Goal: Task Accomplishment & Management: Manage account settings

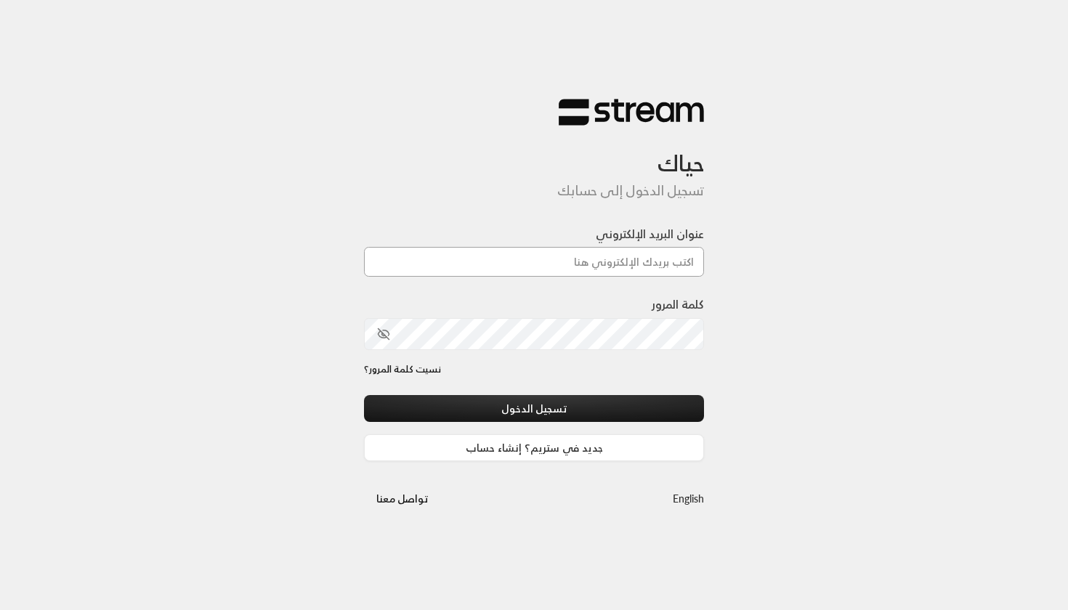
type input "[EMAIL_ADDRESS][DOMAIN_NAME]"
click at [534, 409] on button "تسجيل الدخول" at bounding box center [534, 408] width 340 height 27
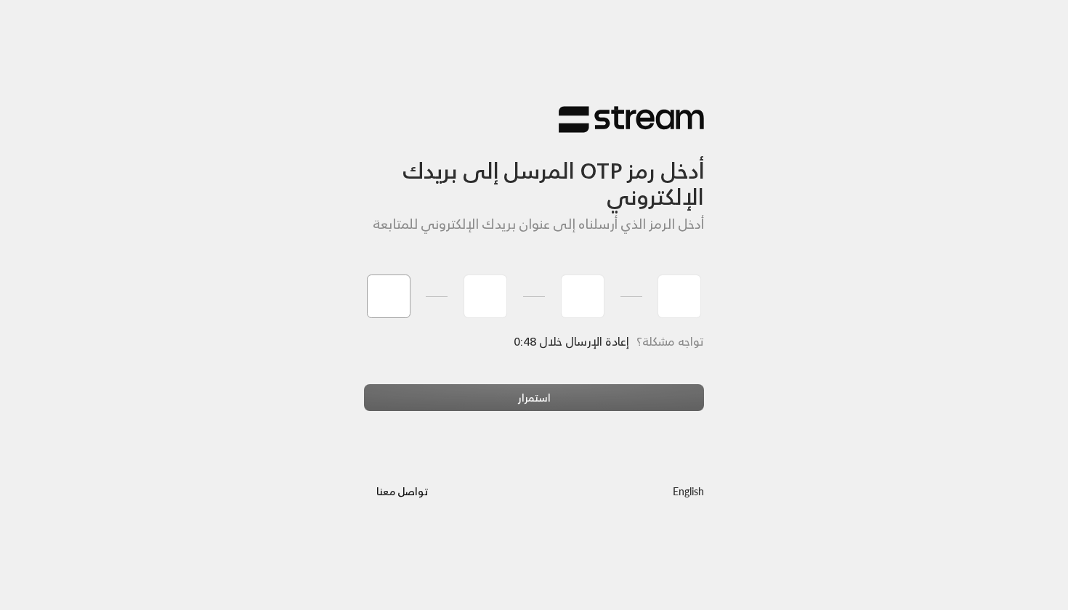
type input "6"
type input "5"
type input "0"
type input "2"
type input "5"
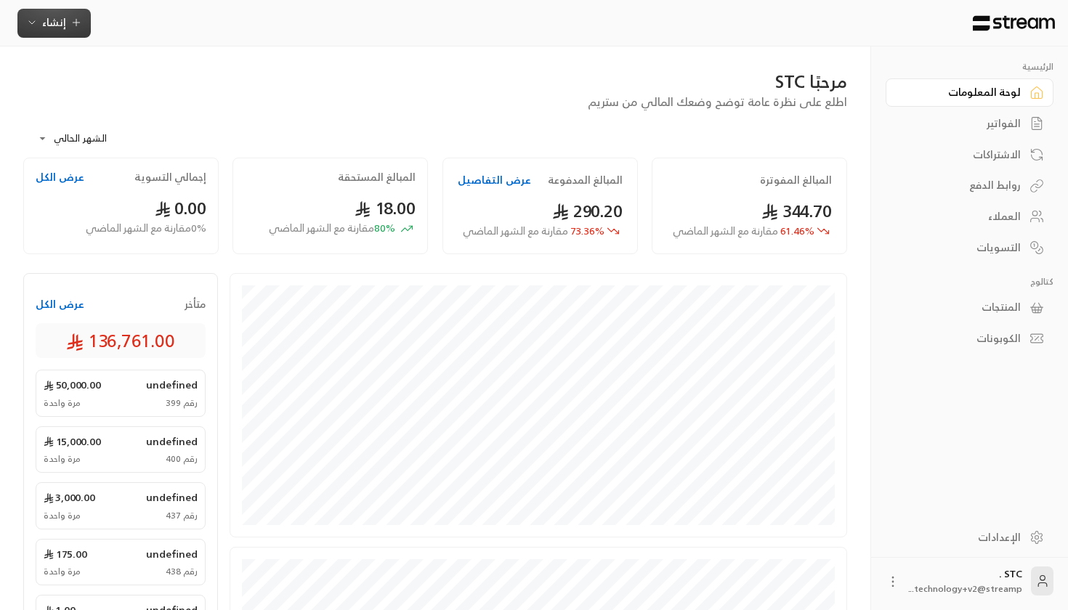
click at [58, 21] on span "إنشاء" at bounding box center [54, 22] width 24 height 18
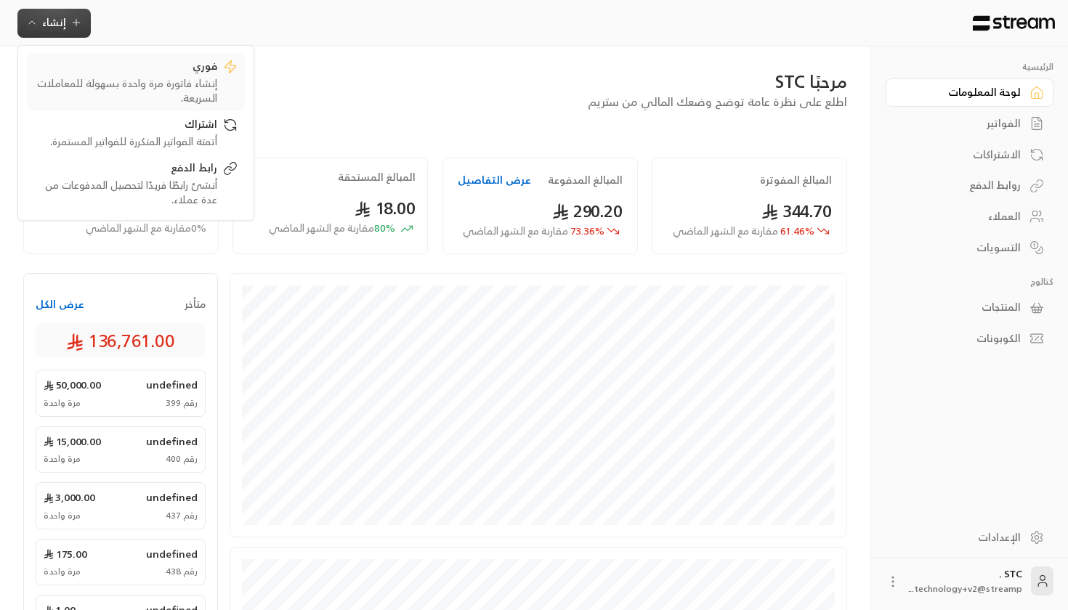
click at [161, 106] on link "فوري إنشاء فاتورة مرة واحدة بسهولة للمعاملات السريعة." at bounding box center [136, 82] width 218 height 58
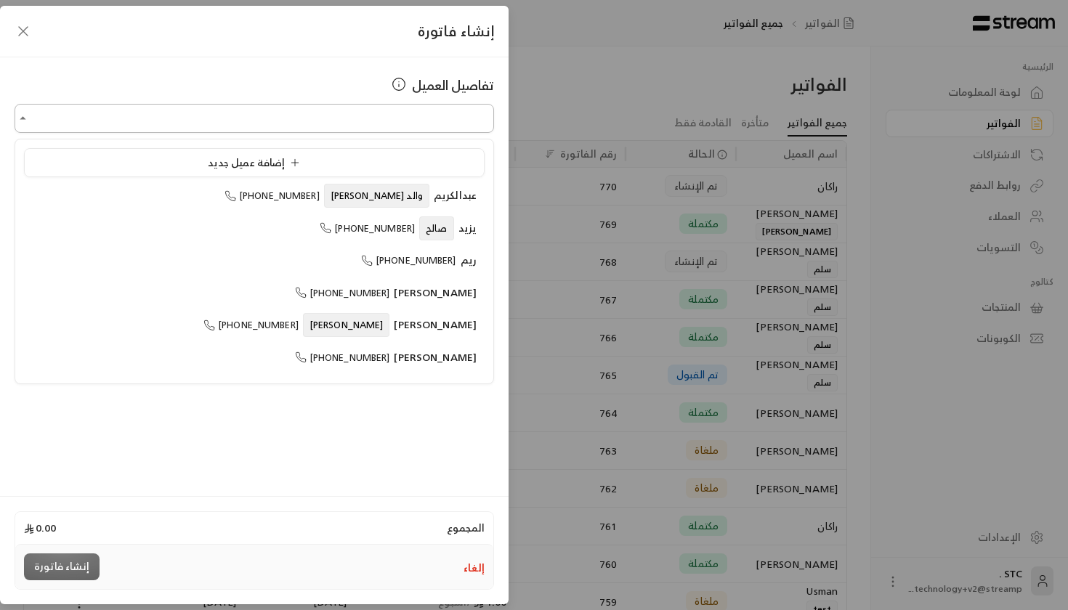
click at [284, 117] on input "اختر العميل" at bounding box center [255, 118] width 480 height 25
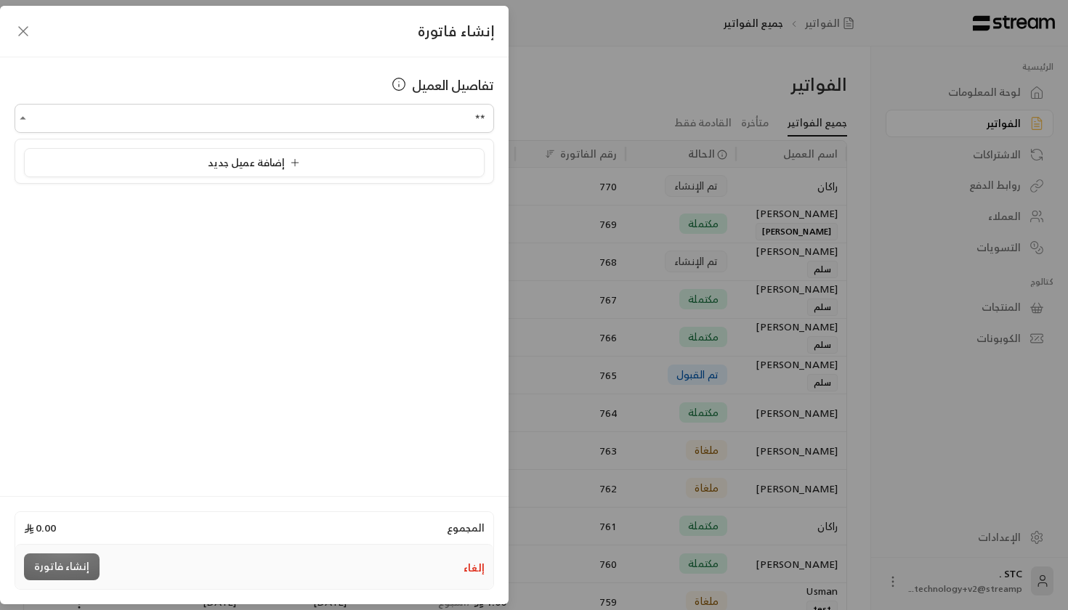
type input "*"
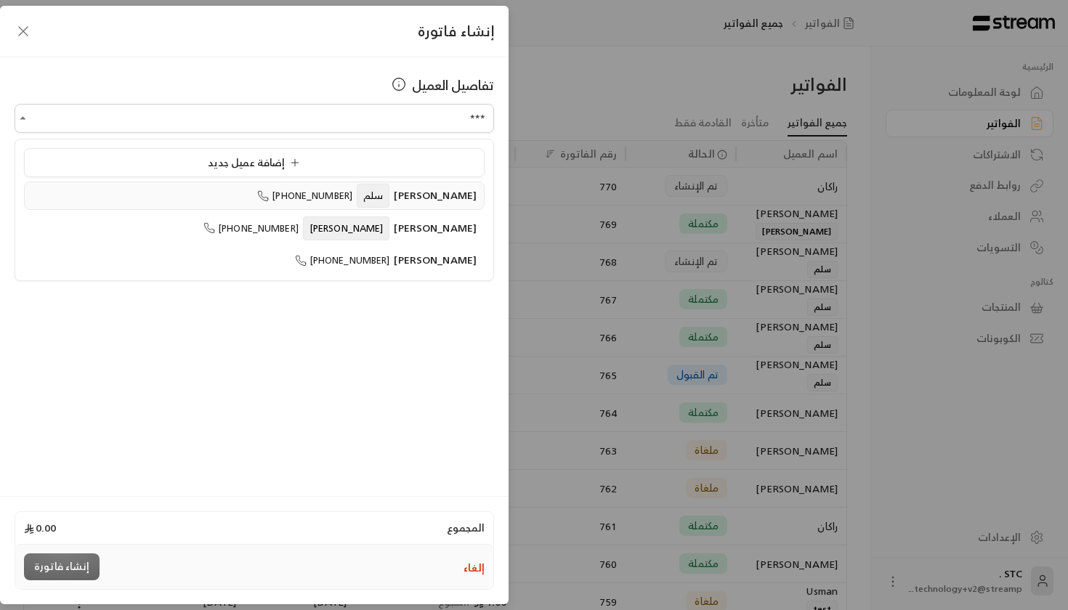
click at [352, 198] on span "+966596995502" at bounding box center [304, 195] width 95 height 17
type input "**********"
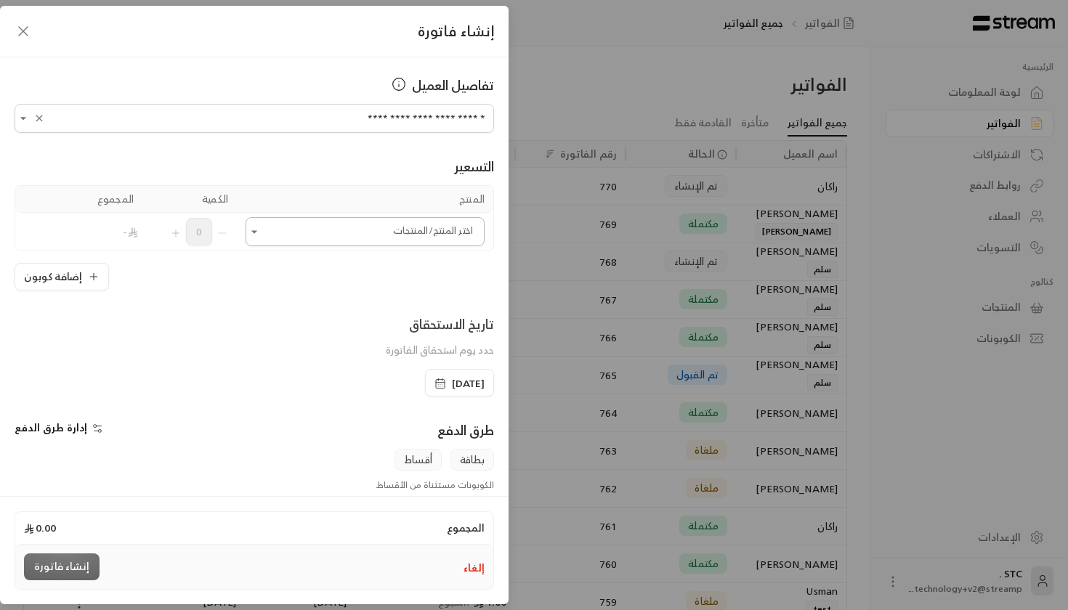
click at [405, 237] on input "اختر العميل" at bounding box center [365, 231] width 239 height 25
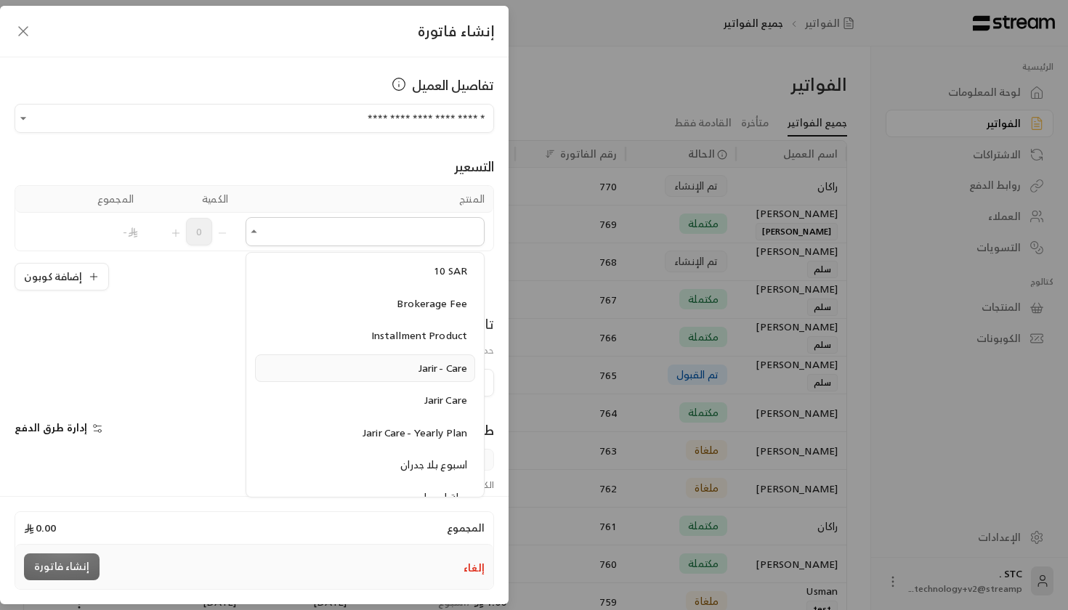
scroll to position [57, 0]
click at [445, 283] on li "10 SAR" at bounding box center [365, 273] width 220 height 28
type input "******"
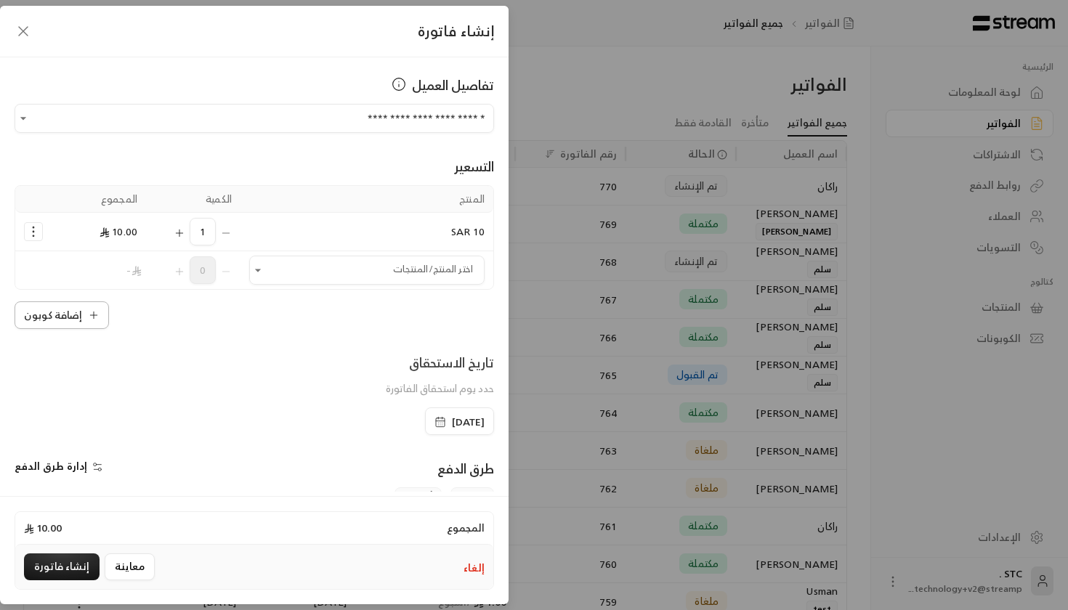
click at [49, 314] on button "إضافة كوبون" at bounding box center [62, 316] width 94 height 28
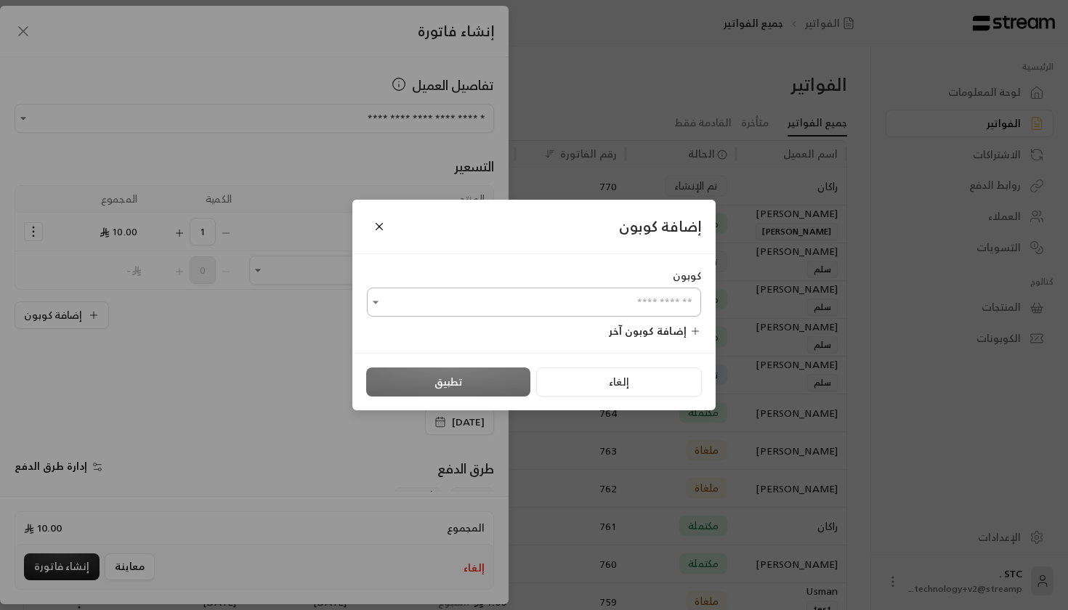
click at [516, 307] on input "اختر العميل" at bounding box center [534, 302] width 334 height 25
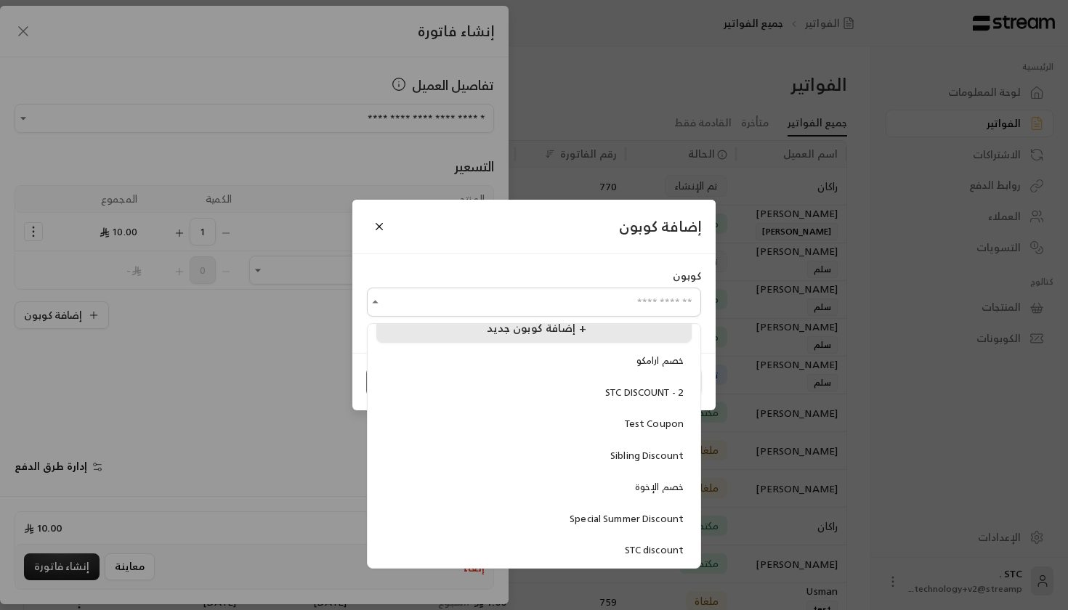
scroll to position [18, 0]
click at [637, 365] on span "خصم ارامكو" at bounding box center [660, 361] width 47 height 17
type input "**********"
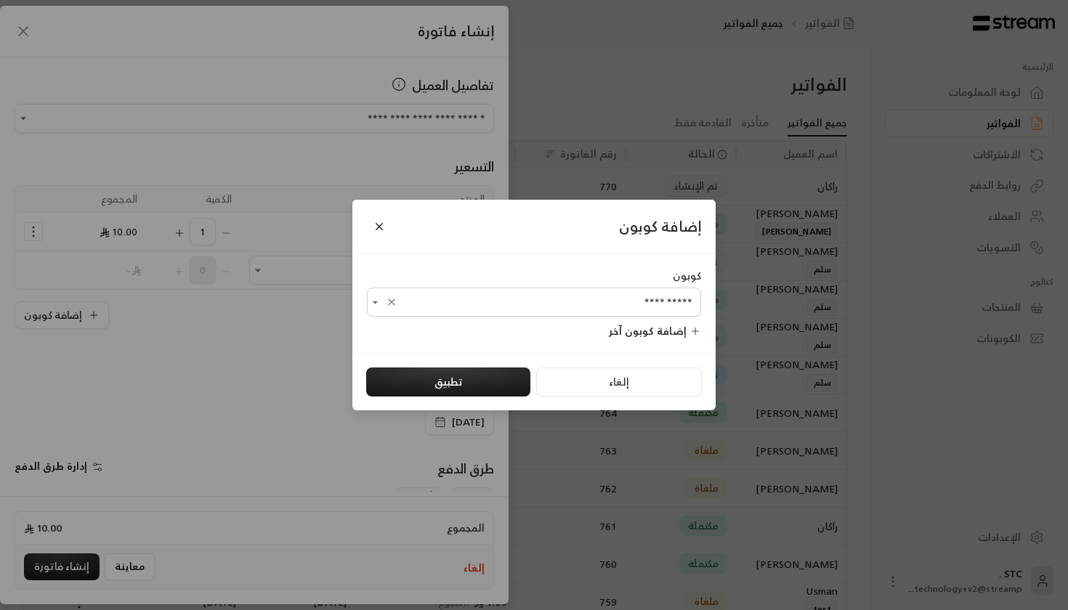
click at [473, 364] on div "إلغاء تطبيق" at bounding box center [533, 382] width 363 height 58
click at [473, 371] on button "تطبيق" at bounding box center [448, 382] width 164 height 29
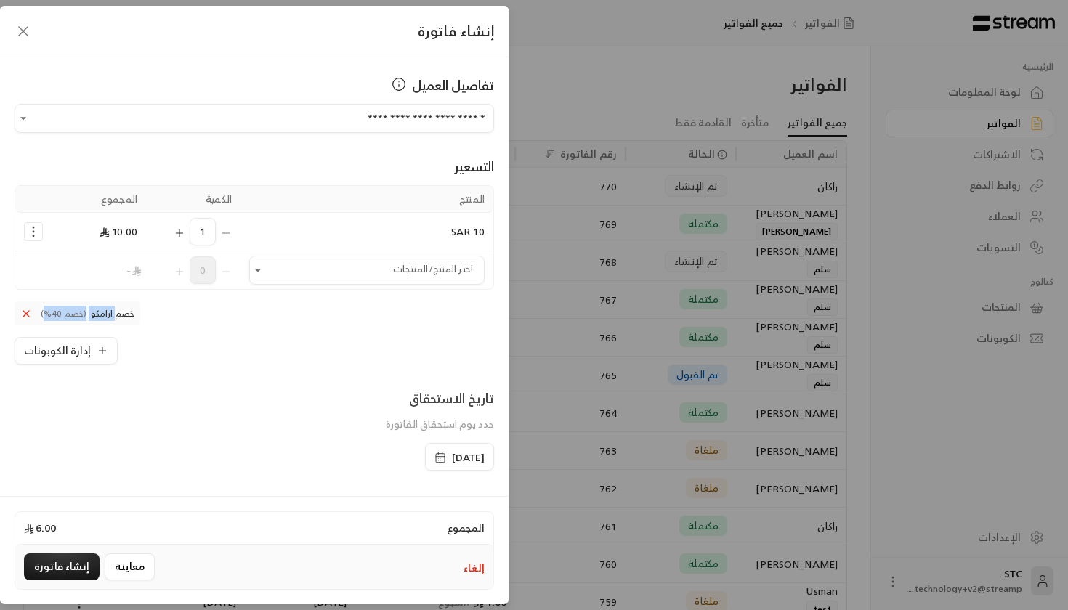
drag, startPoint x: 47, startPoint y: 312, endPoint x: 116, endPoint y: 312, distance: 69.0
click at [116, 312] on span "خصم ارامكو (خصم 40%)" at bounding box center [78, 314] width 126 height 24
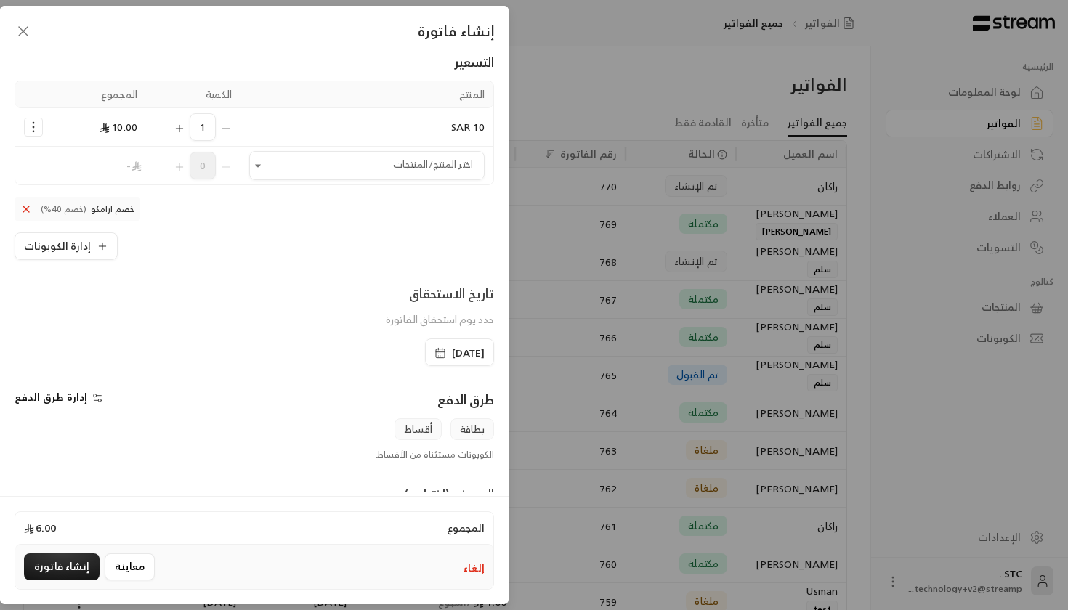
scroll to position [130, 0]
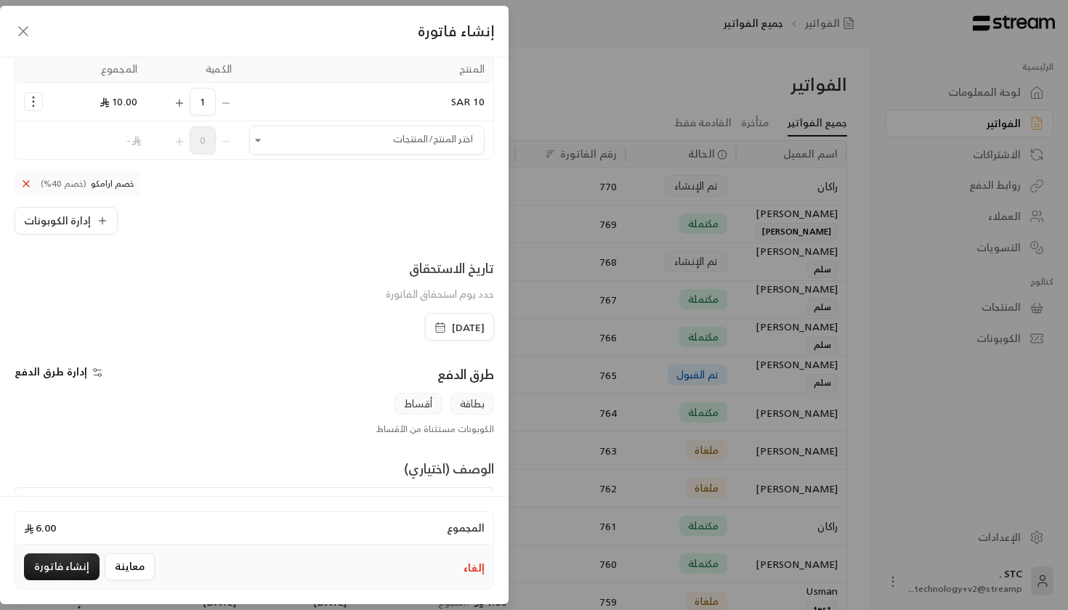
click at [472, 328] on span "10/09/2025" at bounding box center [468, 327] width 33 height 15
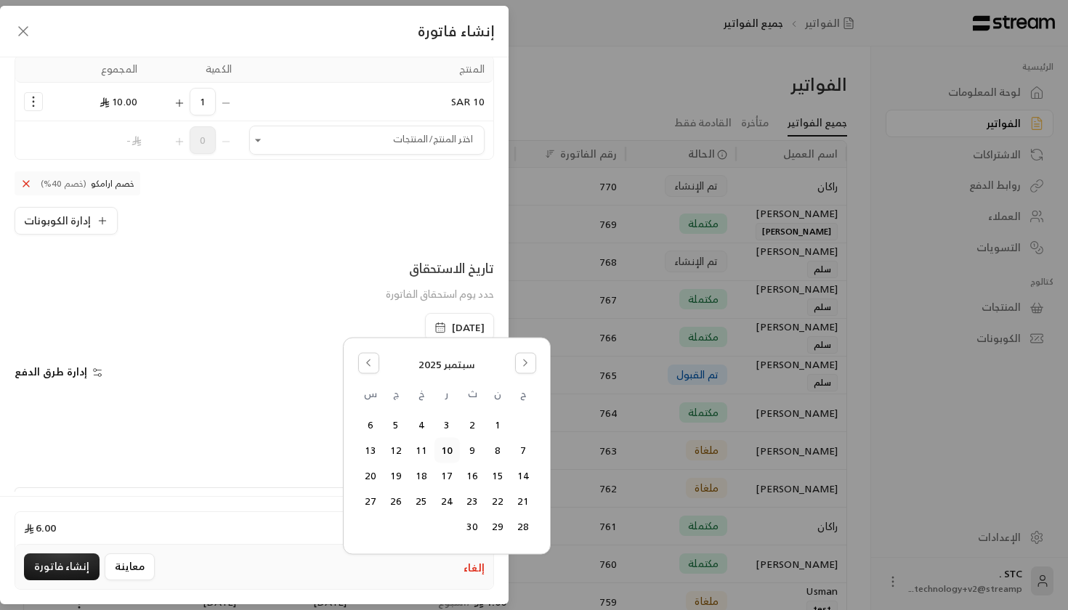
click at [270, 424] on div "الكوبونات مستثناة من الأقساط." at bounding box center [254, 430] width 494 height 12
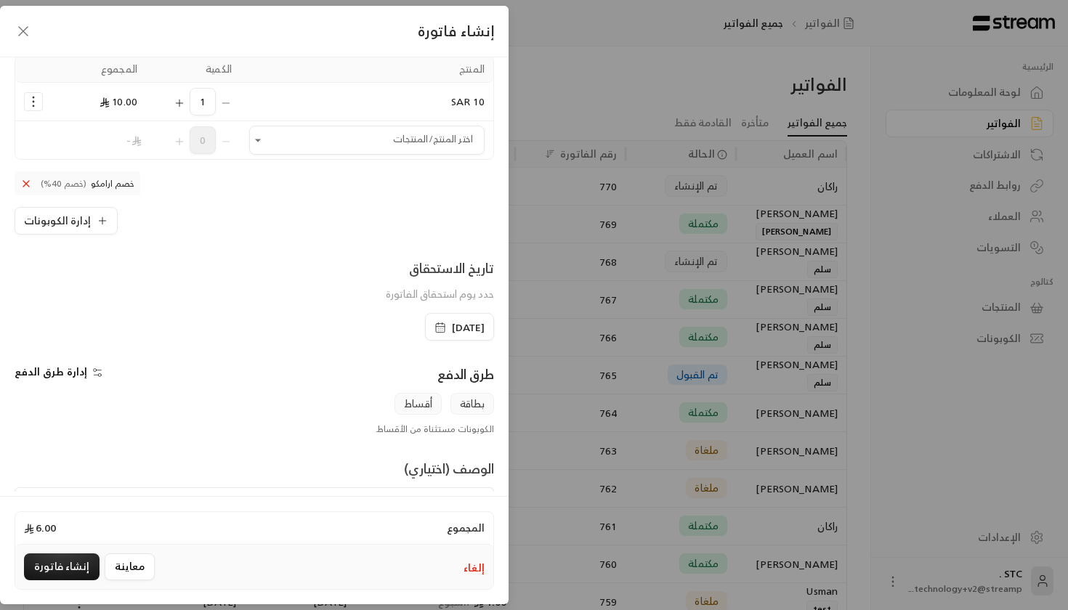
click at [92, 369] on icon "button" at bounding box center [98, 373] width 12 height 12
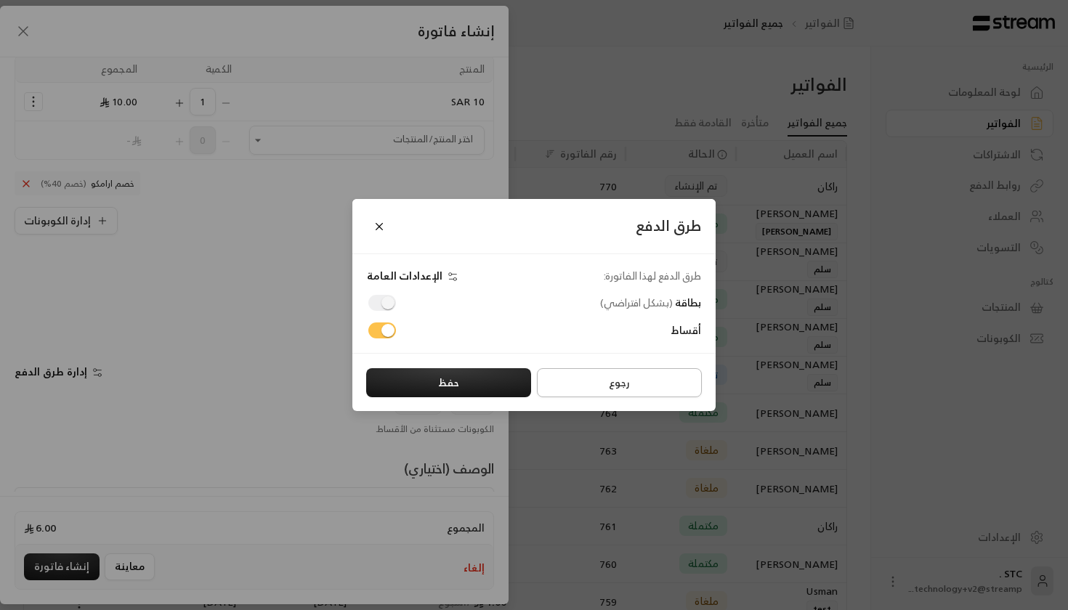
click at [618, 383] on button "رجوع" at bounding box center [619, 382] width 165 height 29
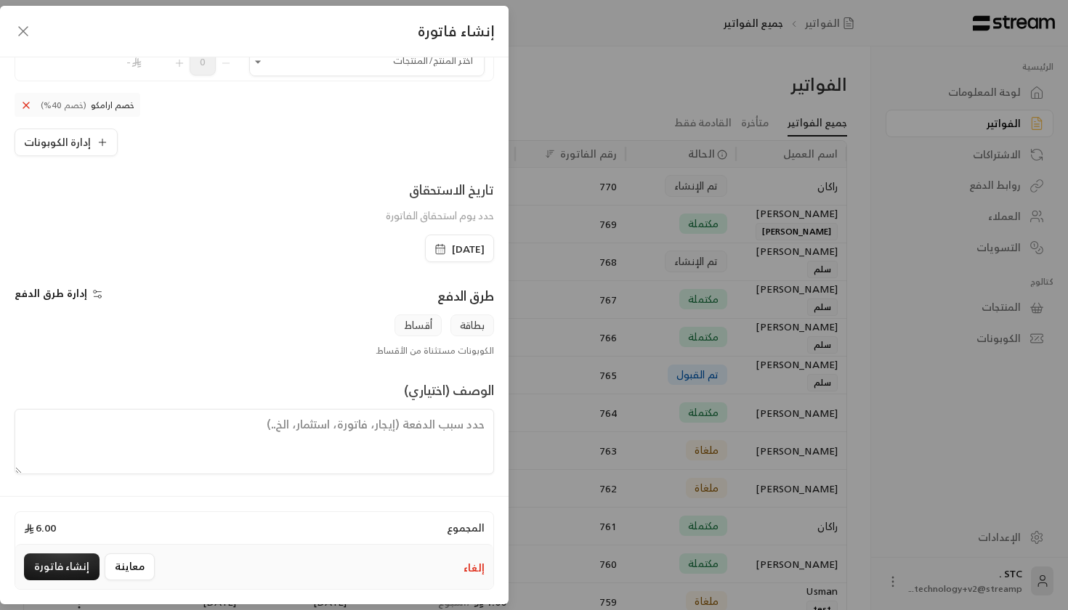
scroll to position [209, 0]
click at [51, 578] on button "إنشاء فاتورة" at bounding box center [62, 567] width 76 height 27
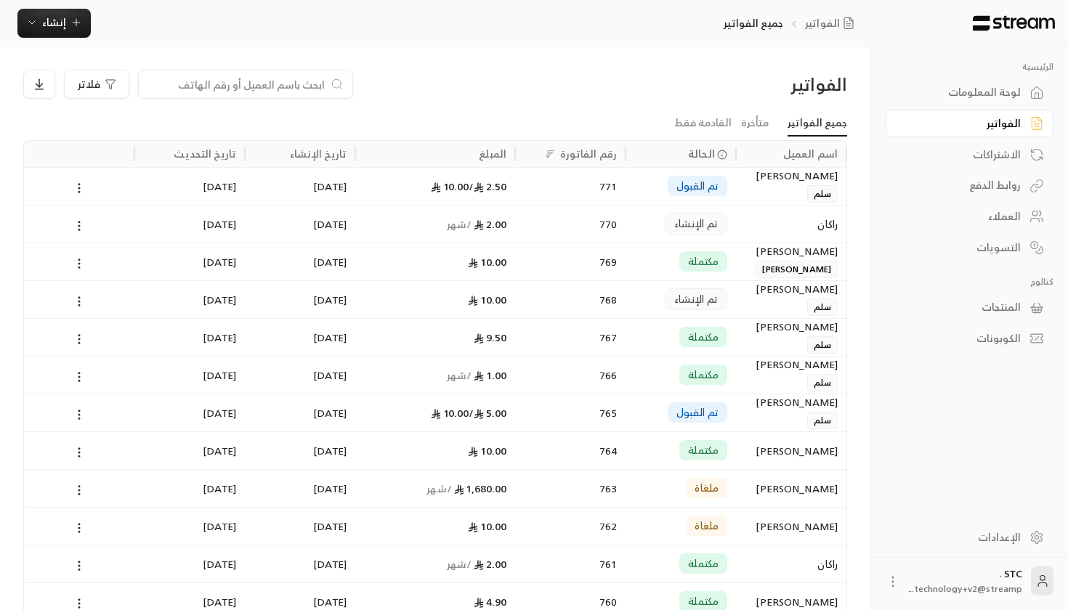
click at [454, 193] on div "2.50 / 10.00" at bounding box center [435, 186] width 142 height 37
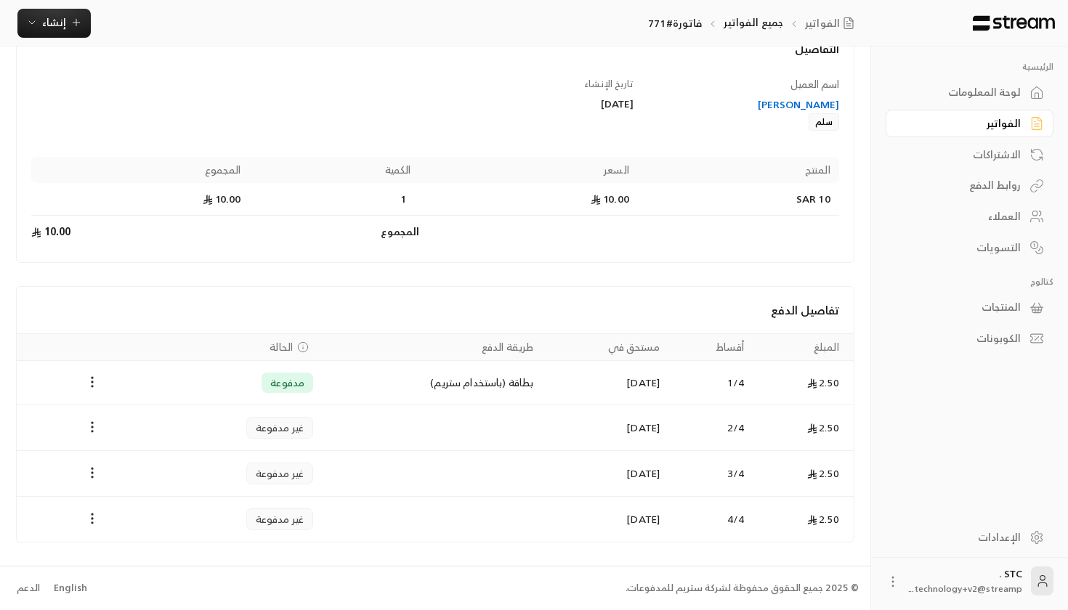
scroll to position [102, 0]
drag, startPoint x: 723, startPoint y: 379, endPoint x: 765, endPoint y: 379, distance: 42.2
click at [765, 380] on tr "2.50 1 / 4 10/09/2025 بطاقة (باستخدام ستريم) مدفوعة" at bounding box center [435, 384] width 837 height 44
drag, startPoint x: 716, startPoint y: 424, endPoint x: 754, endPoint y: 423, distance: 37.8
click at [758, 424] on tr "2.50 2 / 4 09/10/2025 غير مدفوعة" at bounding box center [435, 429] width 837 height 46
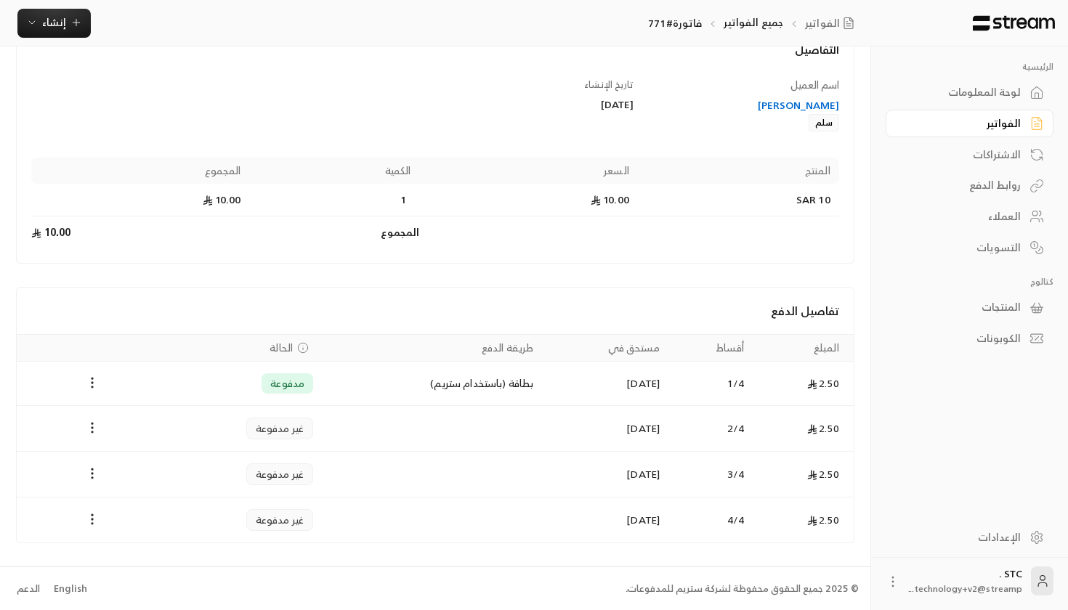
drag, startPoint x: 714, startPoint y: 457, endPoint x: 732, endPoint y: 459, distance: 18.3
click at [730, 458] on td "3 / 4" at bounding box center [710, 475] width 84 height 46
drag, startPoint x: 530, startPoint y: 392, endPoint x: 525, endPoint y: 383, distance: 10.7
click at [525, 383] on td "بطاقة (باستخدام ستريم)" at bounding box center [432, 384] width 220 height 44
click at [92, 382] on circle "Payments" at bounding box center [92, 382] width 1 height 1
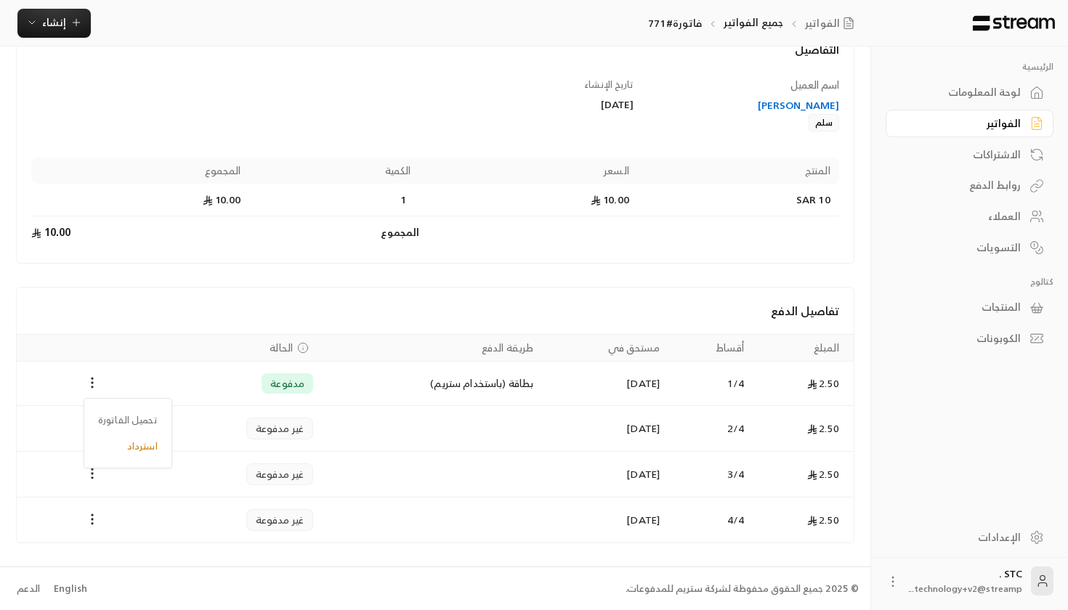
click at [712, 416] on div at bounding box center [534, 305] width 1068 height 610
click at [96, 420] on button "Payments" at bounding box center [92, 428] width 17 height 17
click at [179, 461] on li "تغيير الحالة الى مدفوعة" at bounding box center [147, 466] width 112 height 26
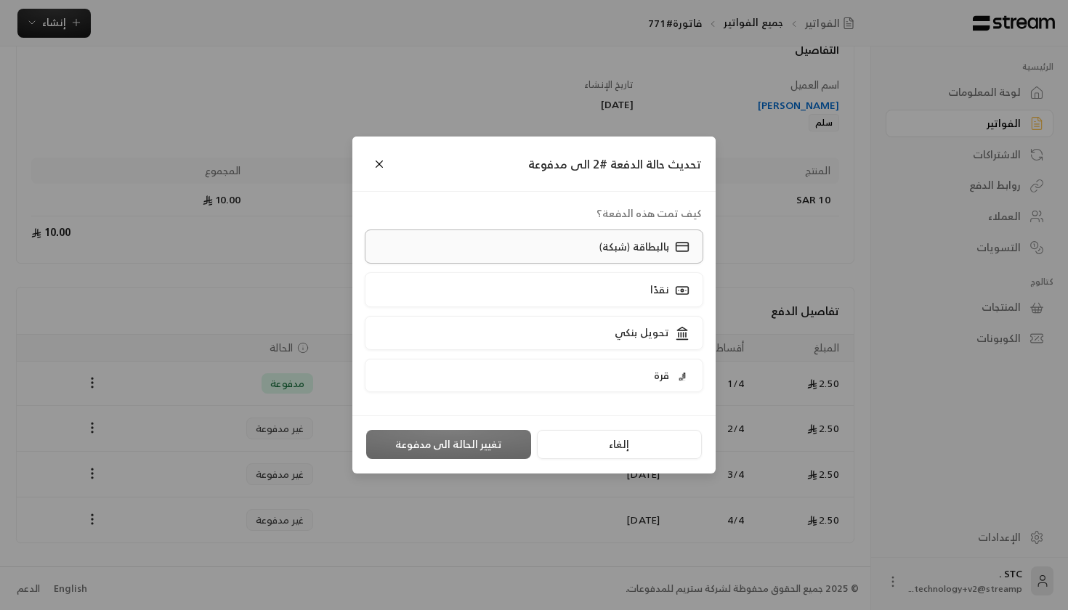
click at [569, 237] on label "بالبطاقة (شبكة)" at bounding box center [534, 247] width 339 height 34
click at [432, 452] on button "تغيير الحالة الى مدفوعة" at bounding box center [448, 444] width 165 height 29
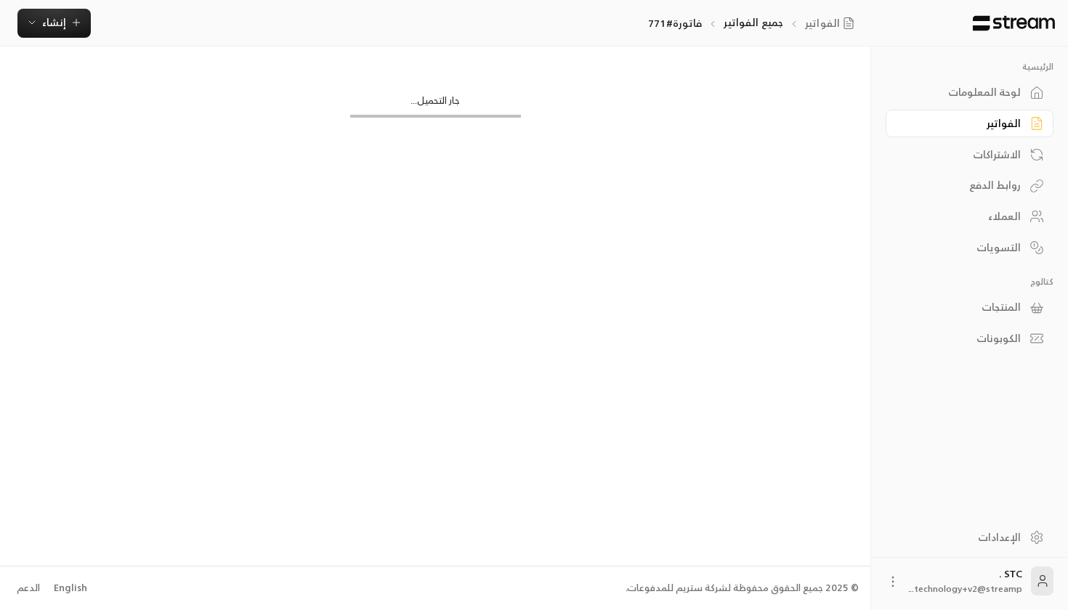
scroll to position [0, 0]
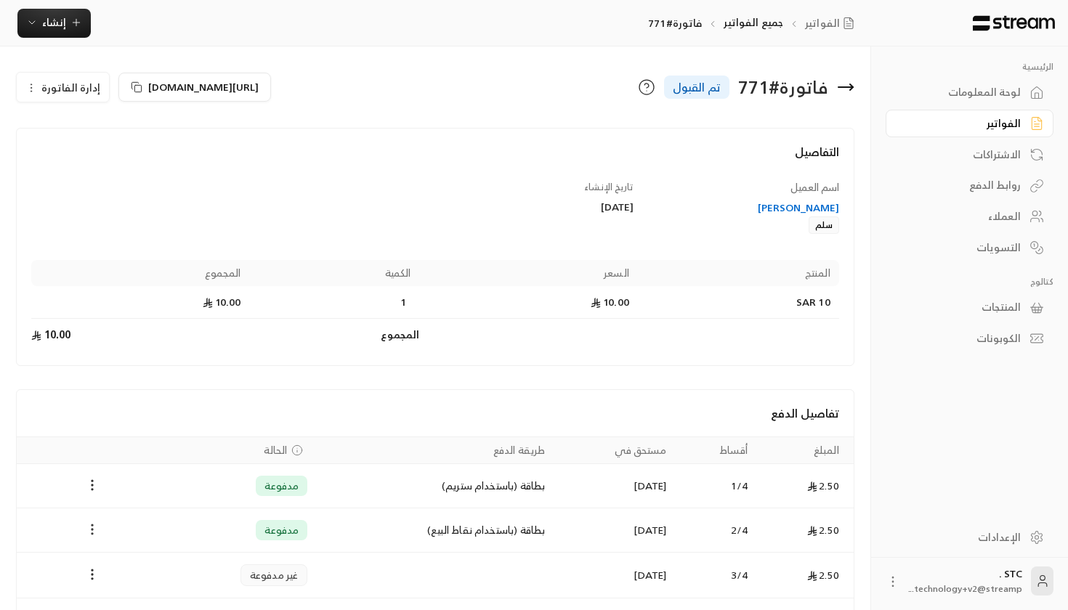
click at [95, 530] on icon "Payments" at bounding box center [92, 529] width 15 height 15
click at [73, 34] on div at bounding box center [534, 305] width 1068 height 610
click at [48, 31] on span "إنشاء" at bounding box center [54, 22] width 24 height 18
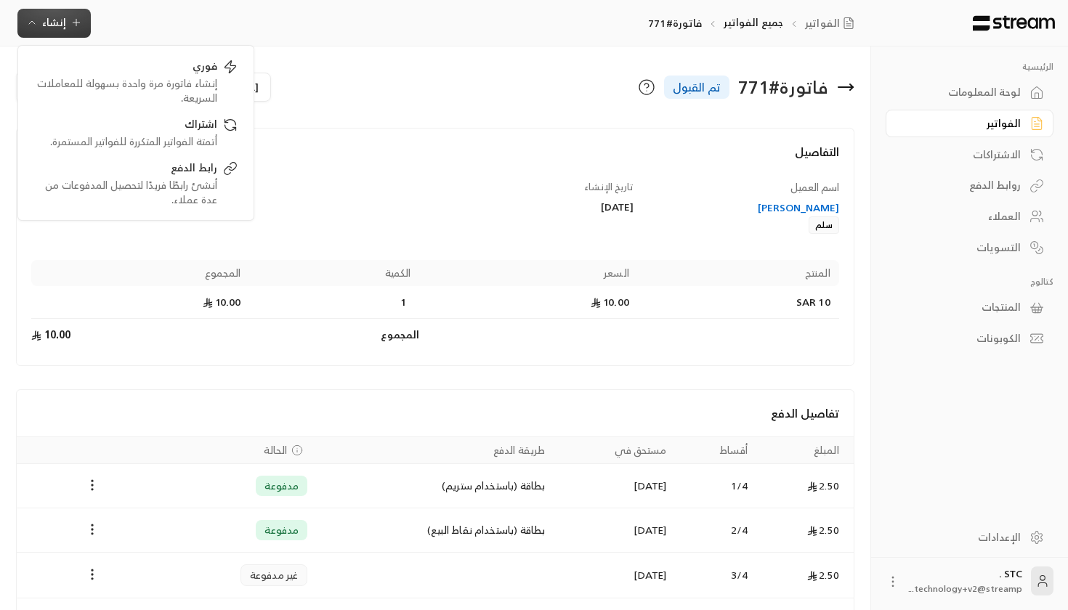
click at [354, 172] on h4 "التفاصيل" at bounding box center [435, 159] width 808 height 32
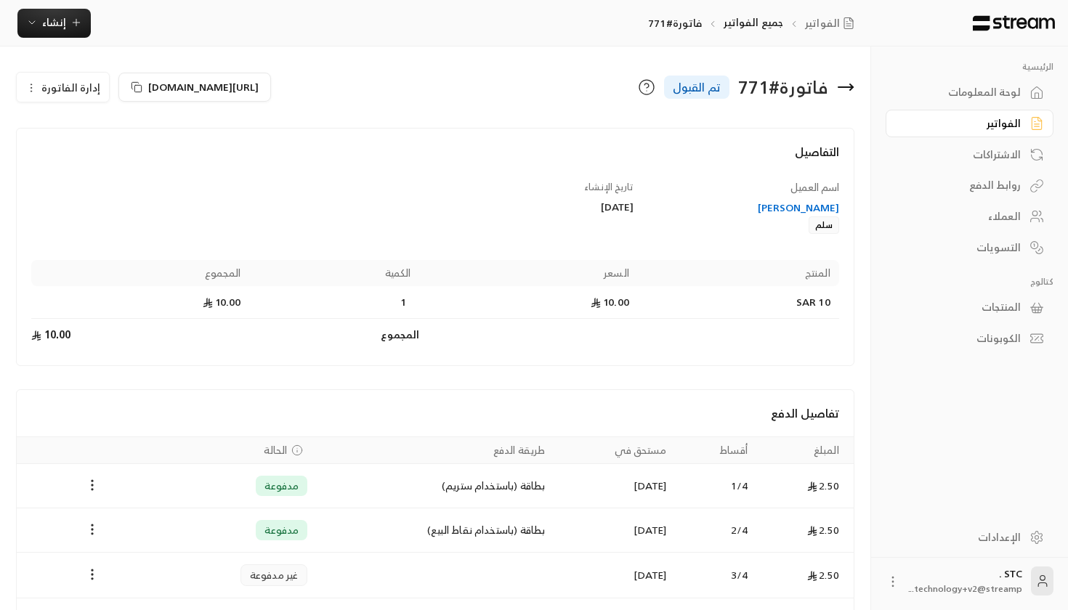
click at [950, 104] on link "لوحة المعلومات" at bounding box center [970, 92] width 168 height 28
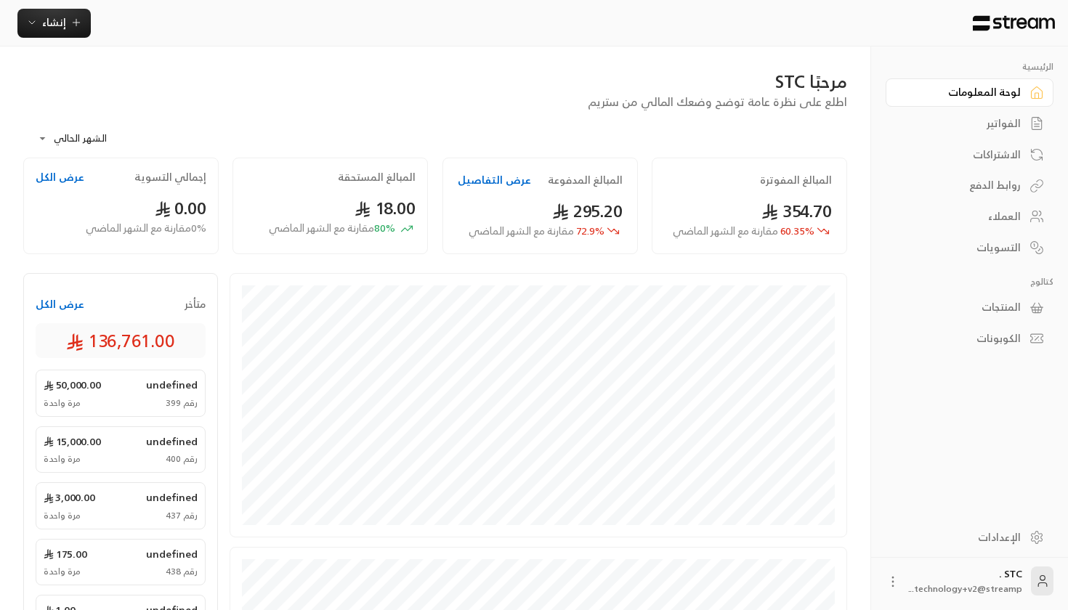
click at [967, 121] on div "الفواتير" at bounding box center [962, 123] width 117 height 15
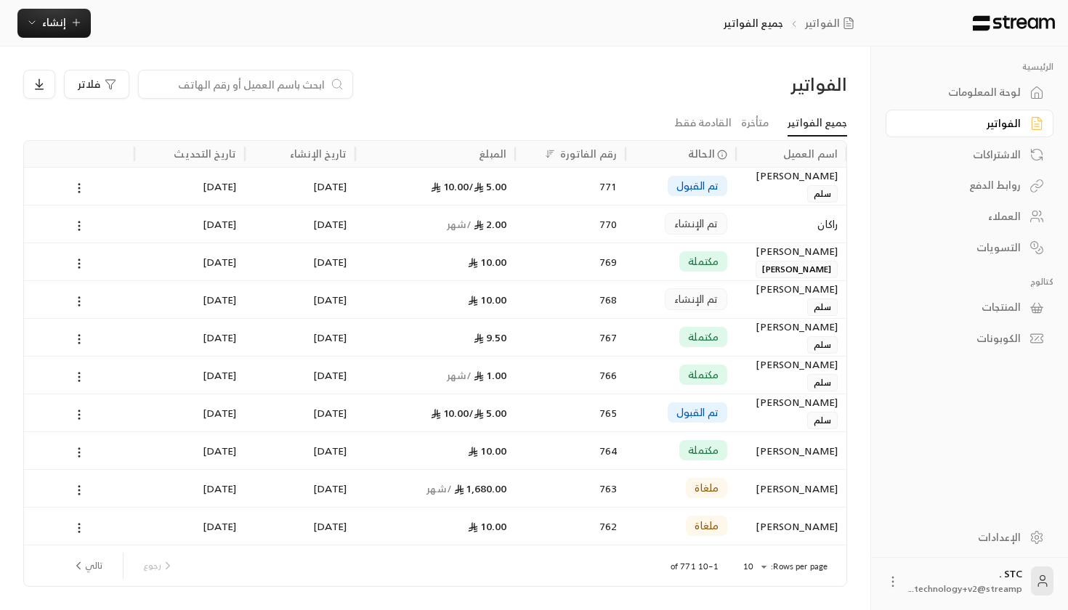
click at [979, 104] on link "لوحة المعلومات" at bounding box center [970, 92] width 168 height 28
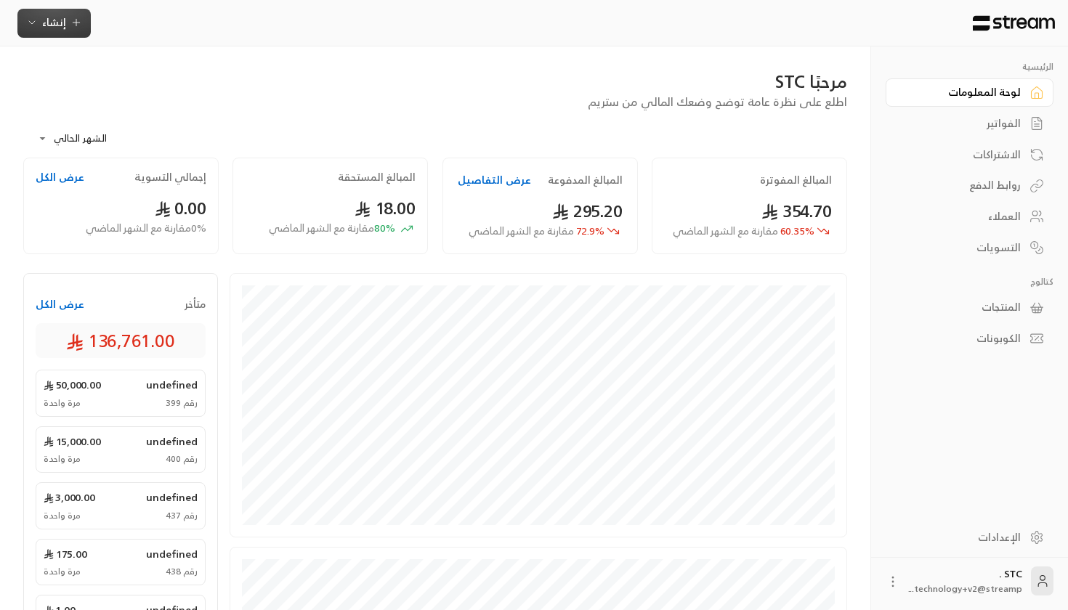
click at [67, 9] on button "إنشاء" at bounding box center [53, 23] width 73 height 29
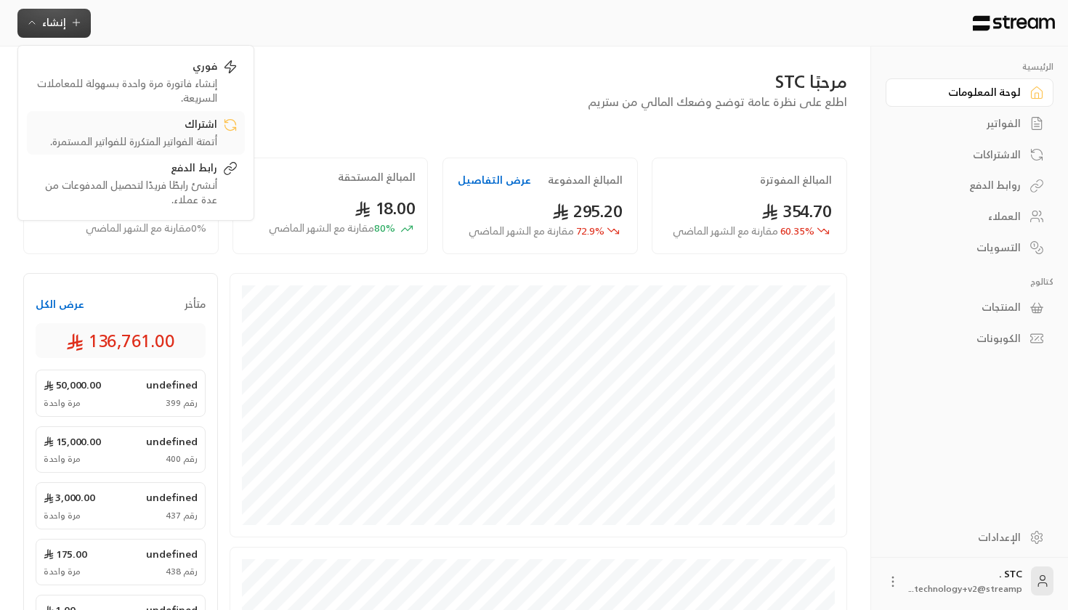
click at [166, 137] on div "أتمتة الفواتير المتكررة للفواتير المستمرة." at bounding box center [125, 141] width 183 height 15
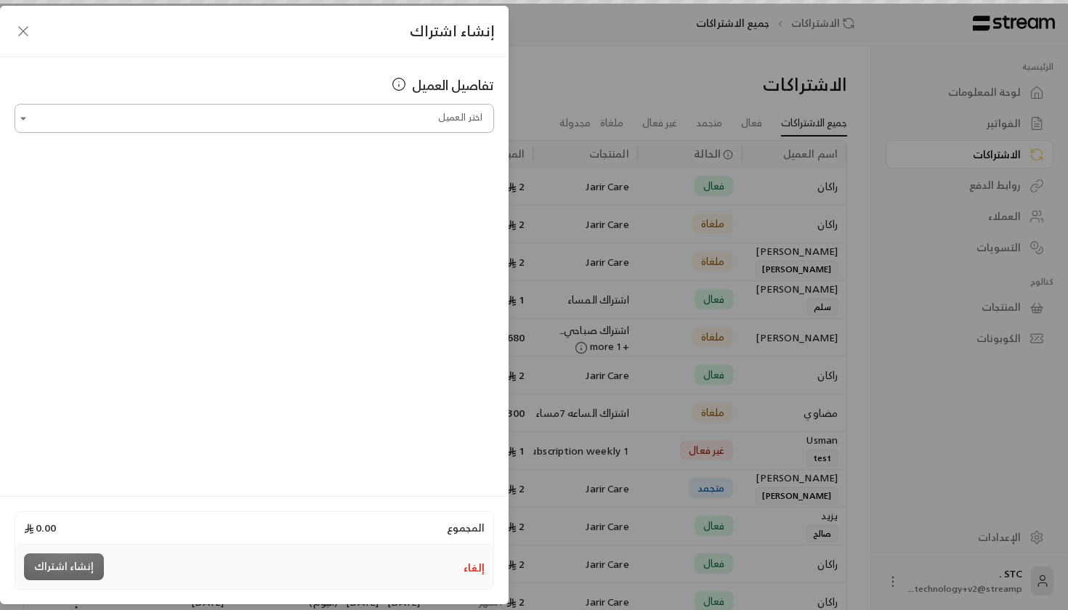
scroll to position [0, -1]
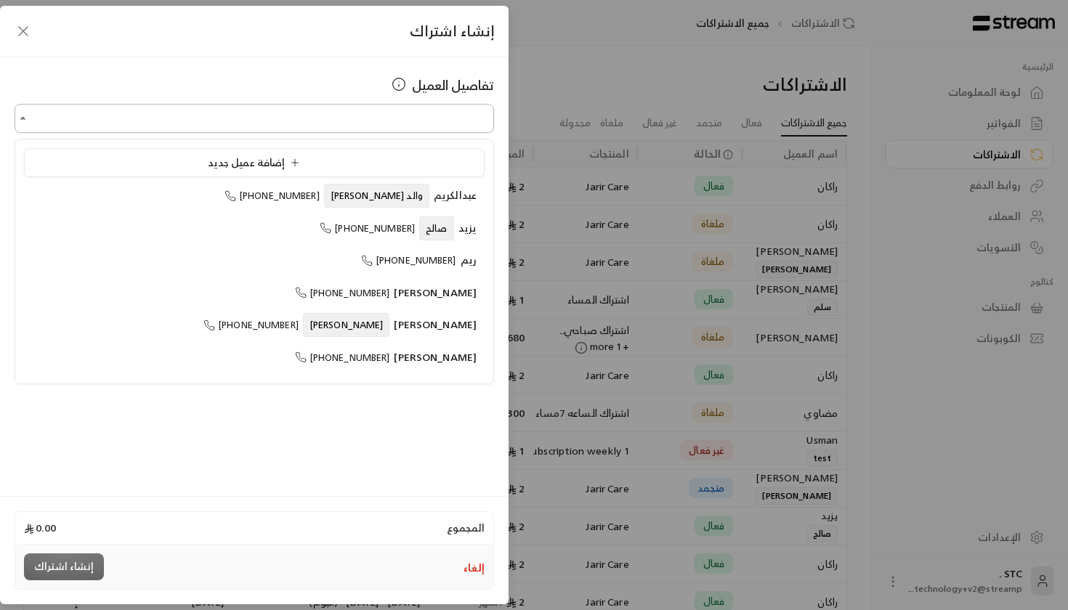
click at [313, 106] on input "اختر العميل" at bounding box center [255, 118] width 480 height 25
type input "*"
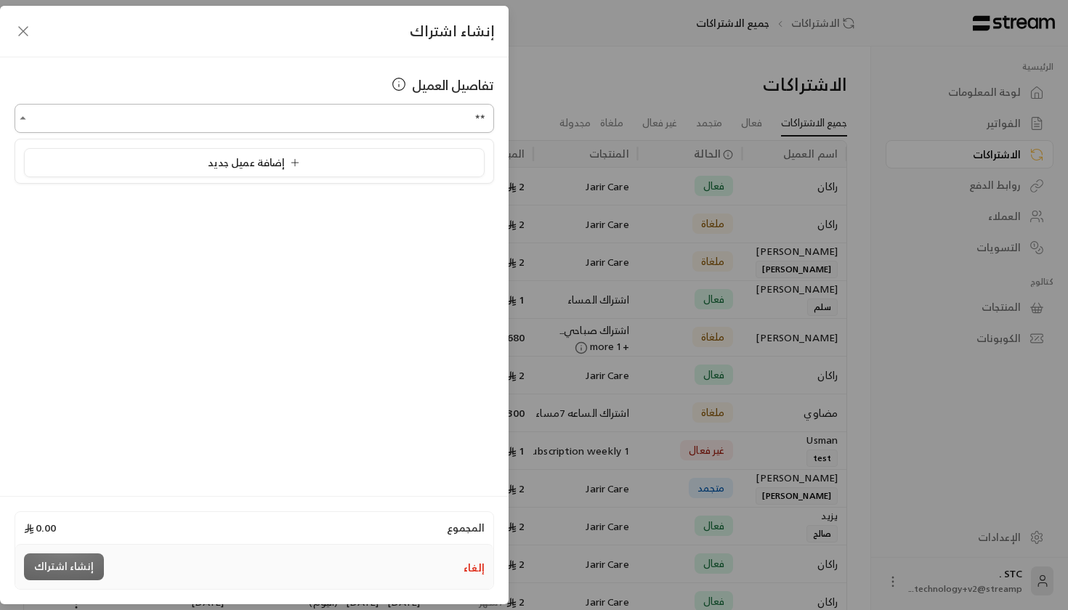
type input "*"
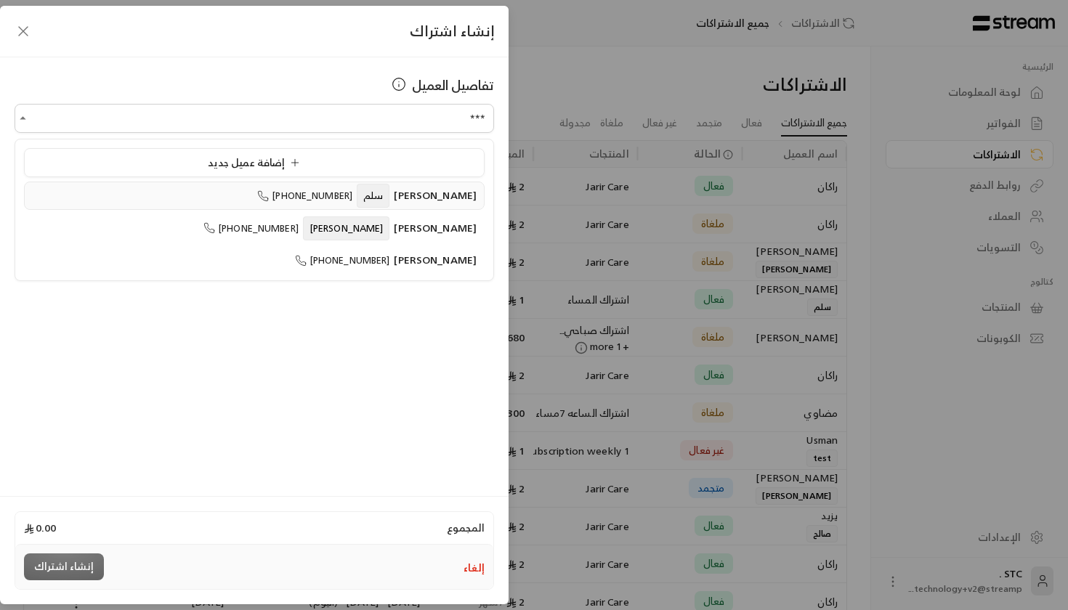
click at [336, 185] on li "محمد سلم +966596995502" at bounding box center [254, 196] width 461 height 28
type input "**********"
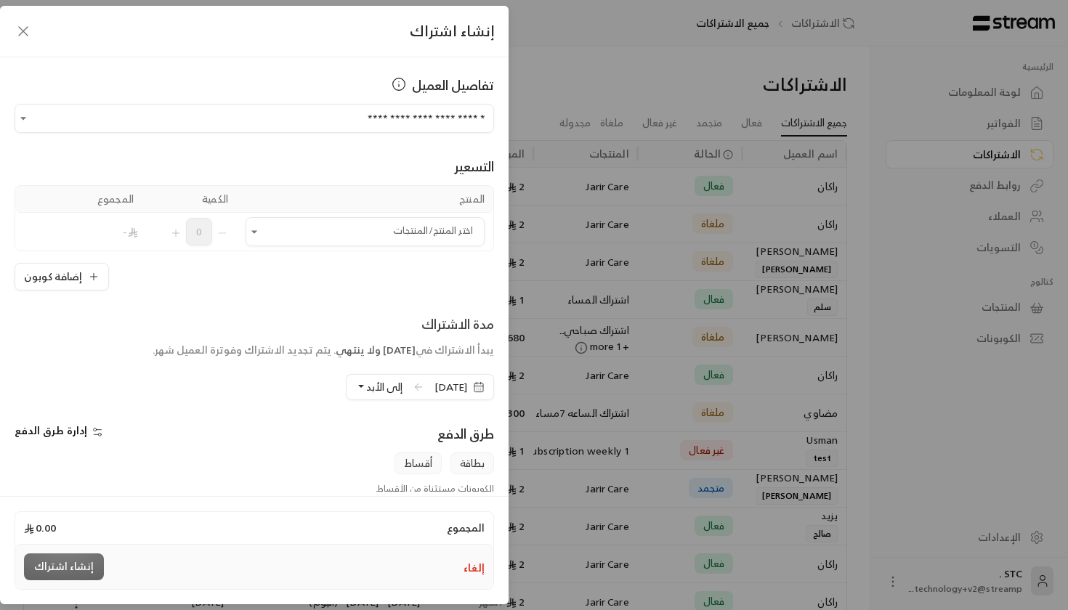
click at [334, 259] on div "المنتج الكمية المجموع اختر المنتج/المنتجات اختر المنتج/المنتجات 0 - إضافة كوبون" at bounding box center [255, 237] width 480 height 105
click at [332, 216] on td "اختر المنتج/المنتجات اختر المنتج/المنتجات" at bounding box center [365, 232] width 256 height 38
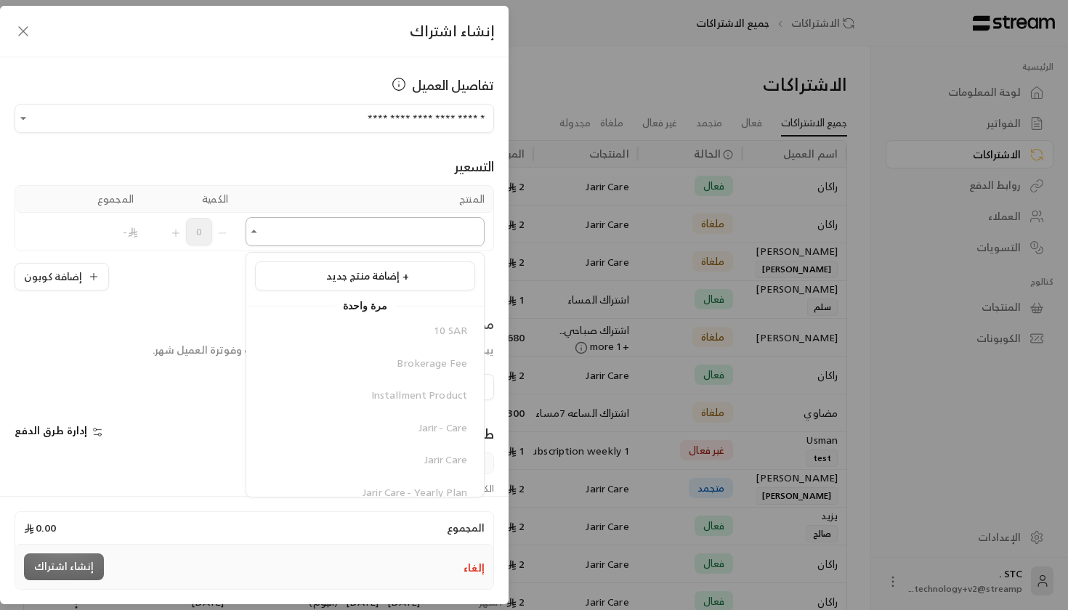
click at [332, 224] on input "اختر العميل" at bounding box center [365, 231] width 239 height 25
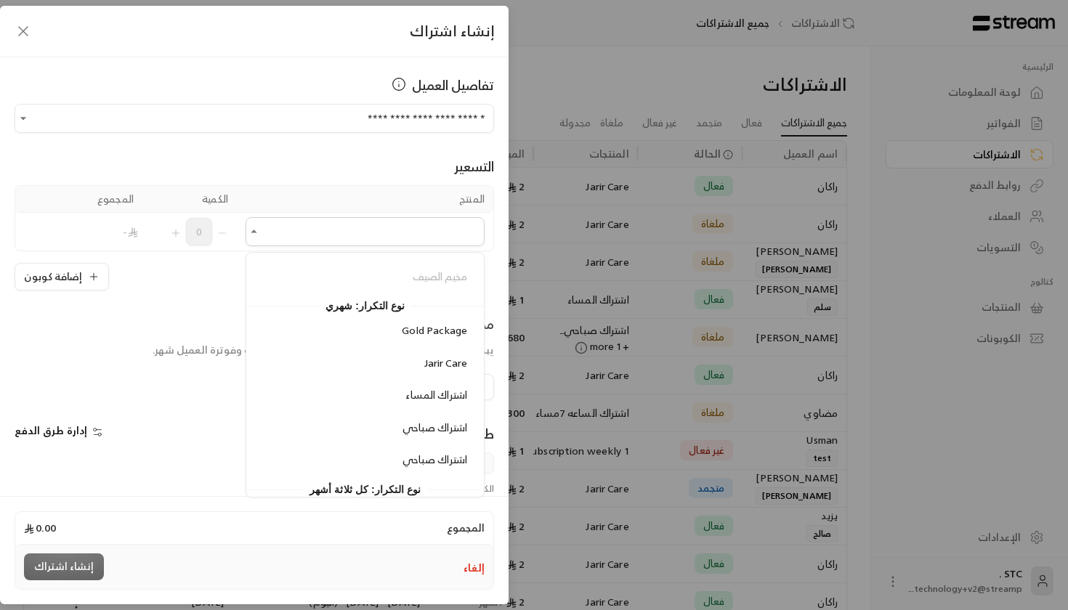
scroll to position [536, 0]
click at [420, 429] on span "اشتراك صباحي" at bounding box center [435, 431] width 65 height 18
type input "**********"
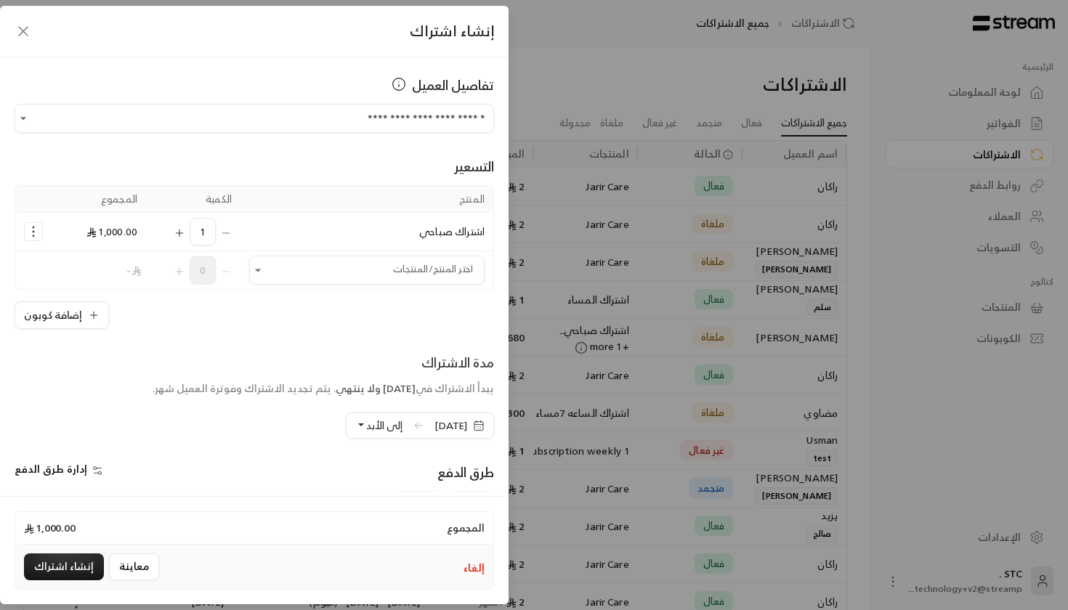
click at [383, 389] on span "10/09/2025" at bounding box center [399, 388] width 33 height 18
click at [408, 391] on span "10/09/2025" at bounding box center [399, 388] width 33 height 18
click at [366, 421] on span "إلى الأبد" at bounding box center [384, 425] width 36 height 18
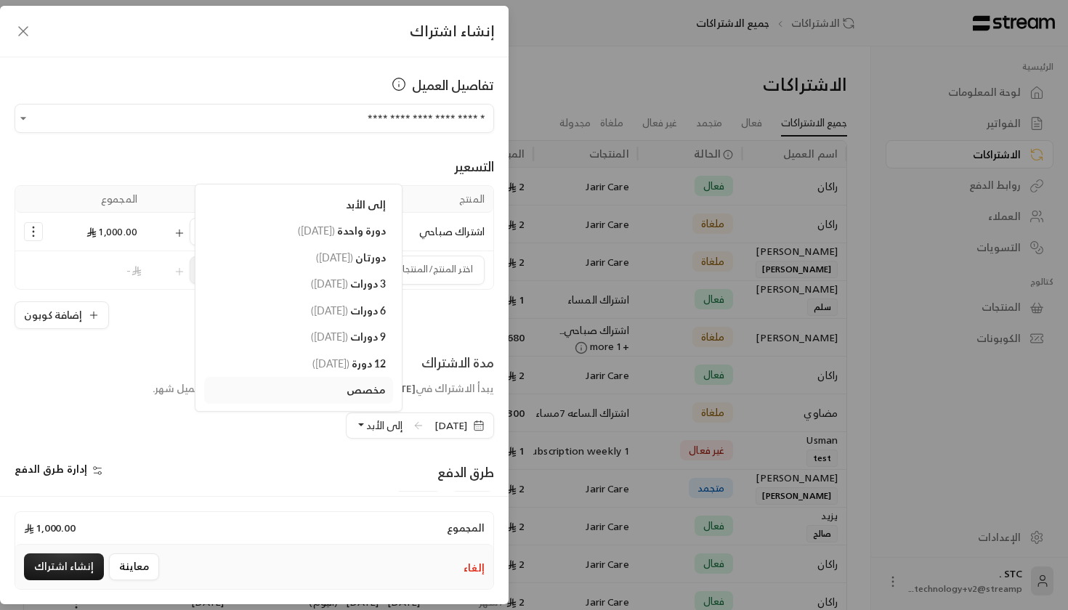
click at [331, 440] on div "**********" at bounding box center [254, 274] width 509 height 435
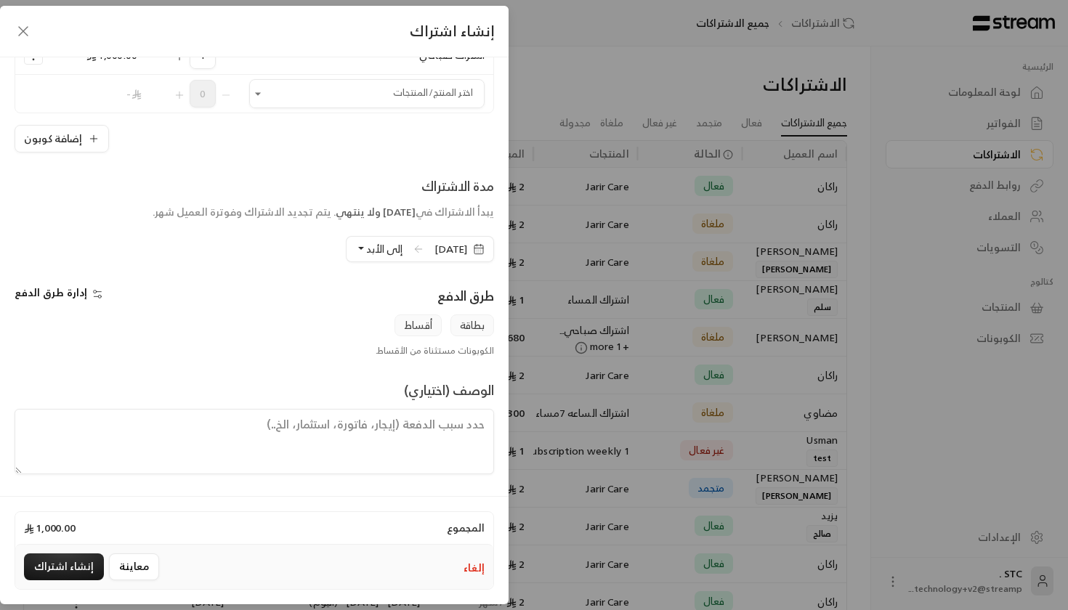
scroll to position [177, 0]
click at [65, 288] on span "إدارة طرق الدفع" at bounding box center [51, 292] width 73 height 18
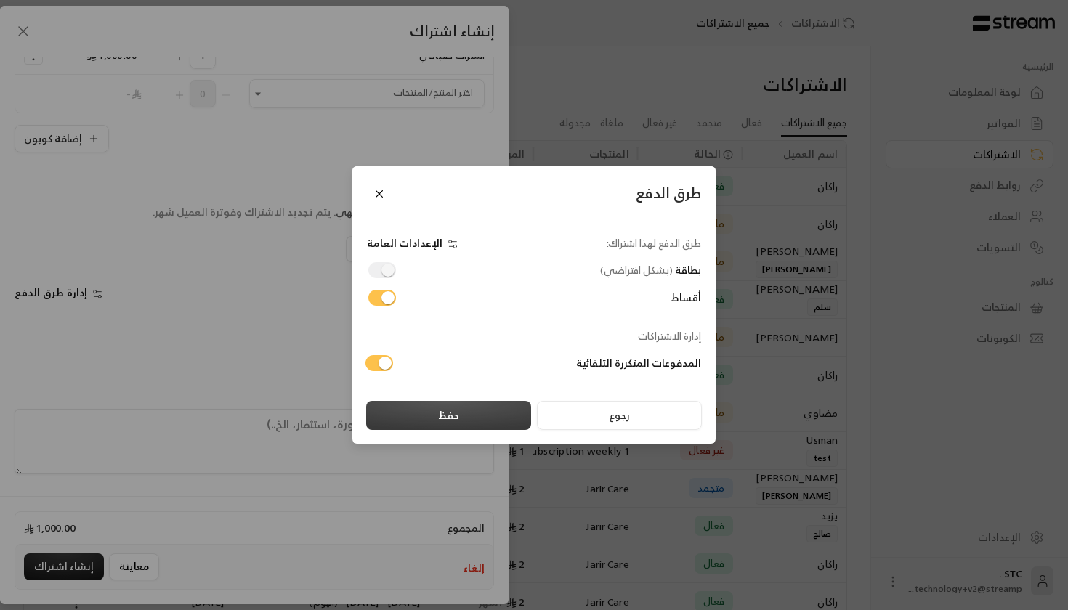
click at [427, 423] on button "حفظ" at bounding box center [448, 415] width 165 height 29
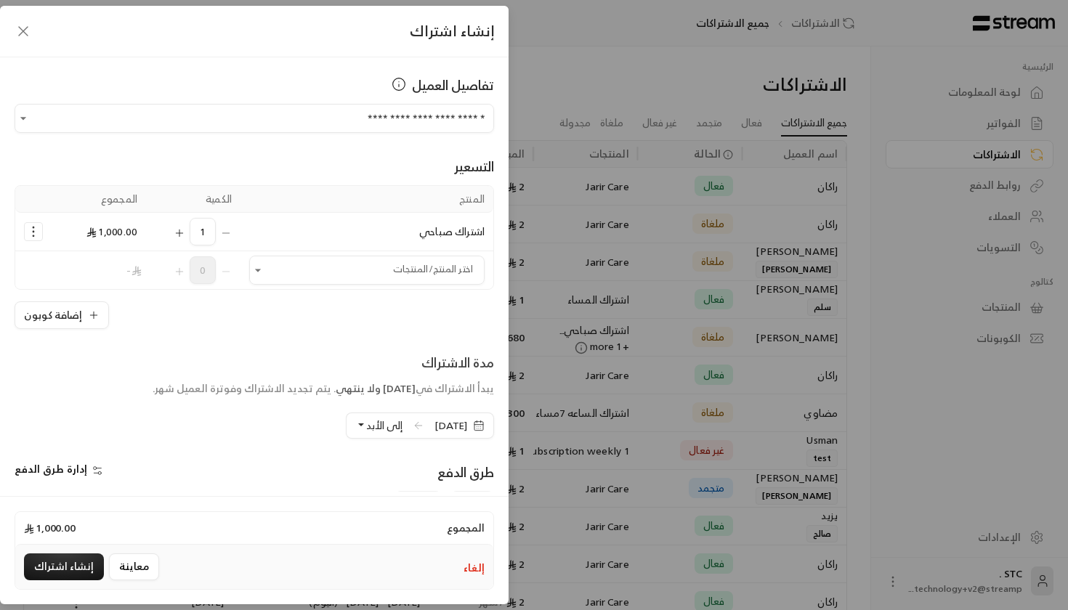
scroll to position [0, 0]
click at [64, 573] on button "إنشاء اشتراك" at bounding box center [64, 567] width 80 height 27
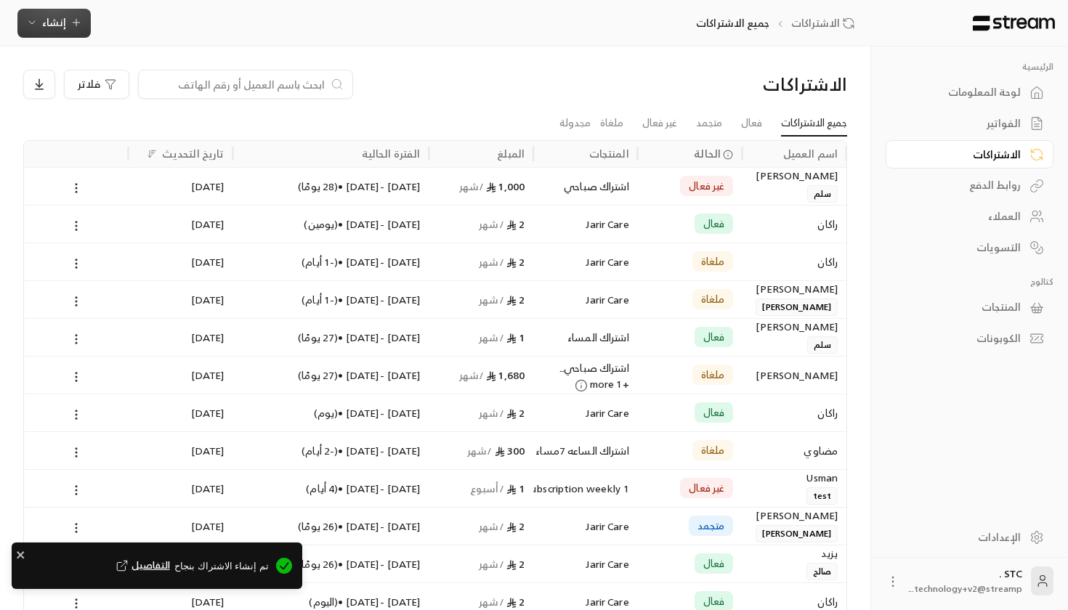
scroll to position [0, -1]
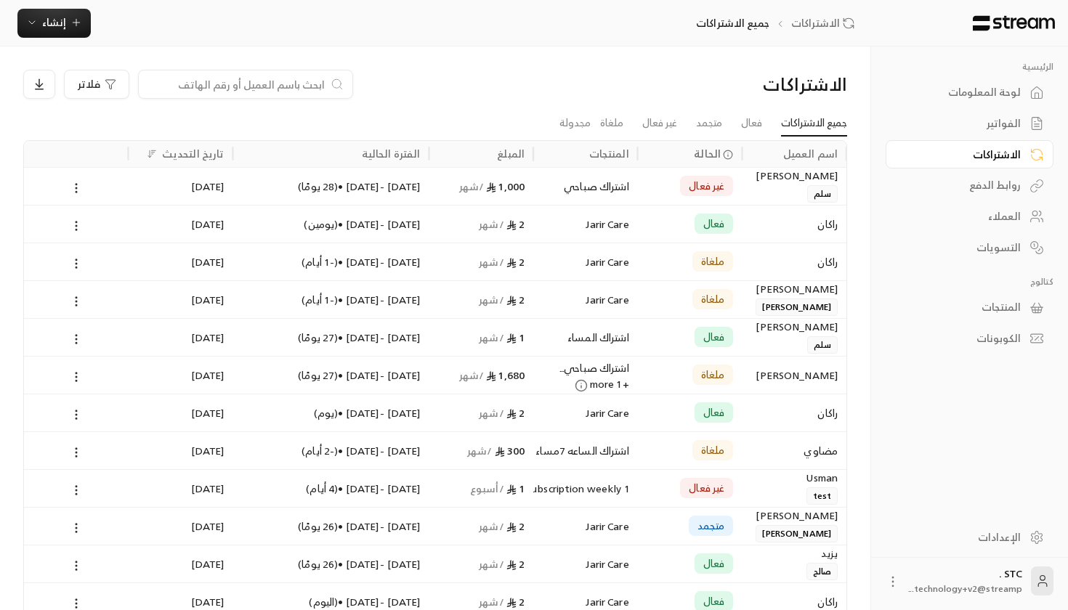
click at [740, 234] on div "فعال" at bounding box center [690, 224] width 105 height 38
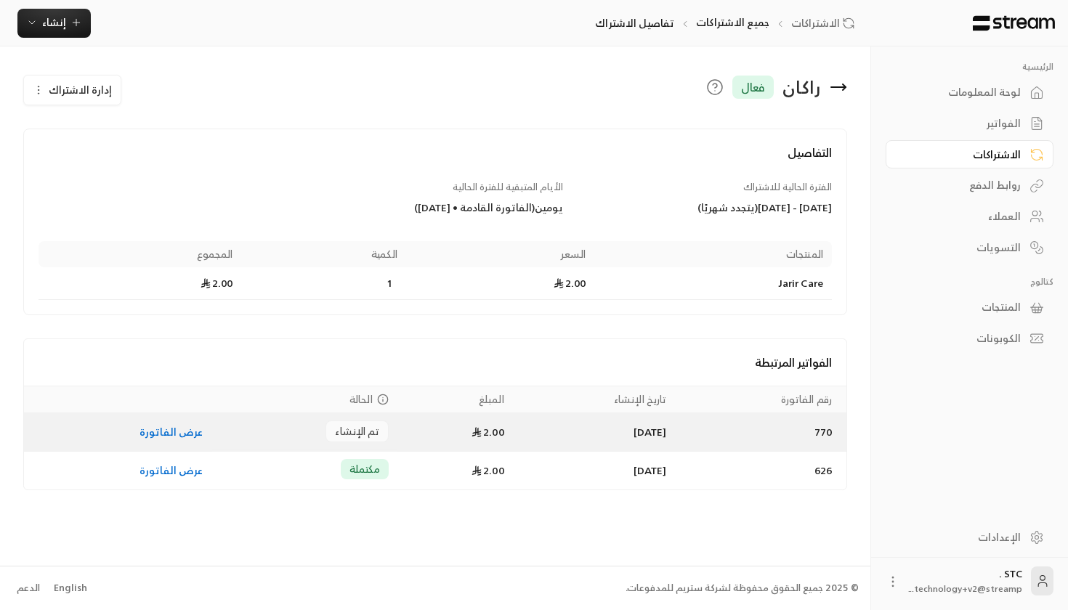
click at [374, 433] on div "تم الإنشاء" at bounding box center [357, 432] width 62 height 22
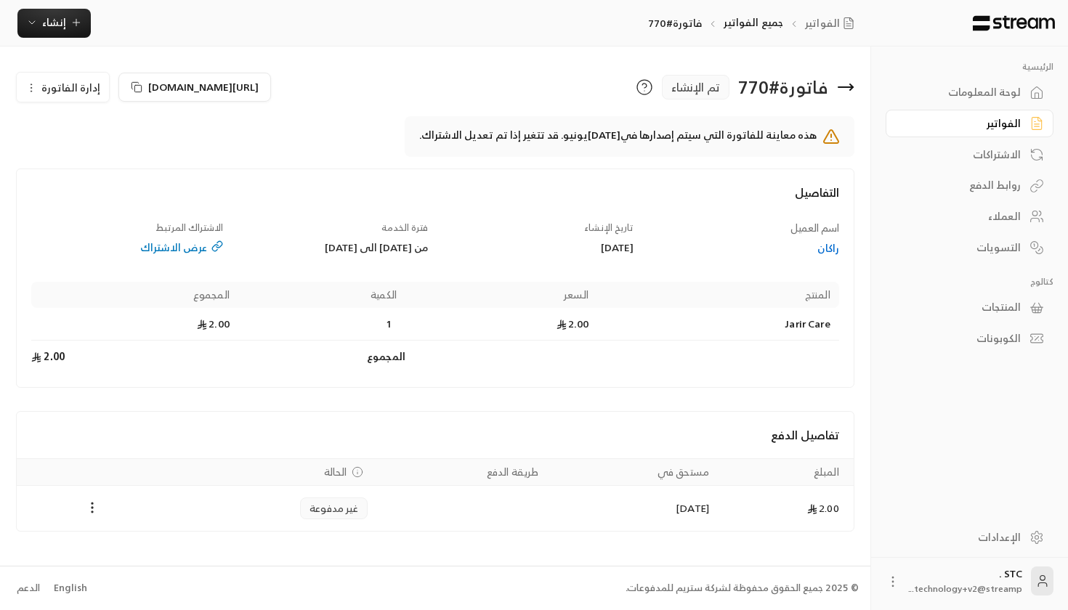
click at [77, 93] on span "إدارة الفاتورة" at bounding box center [70, 87] width 59 height 18
click at [844, 85] on icon at bounding box center [845, 86] width 17 height 17
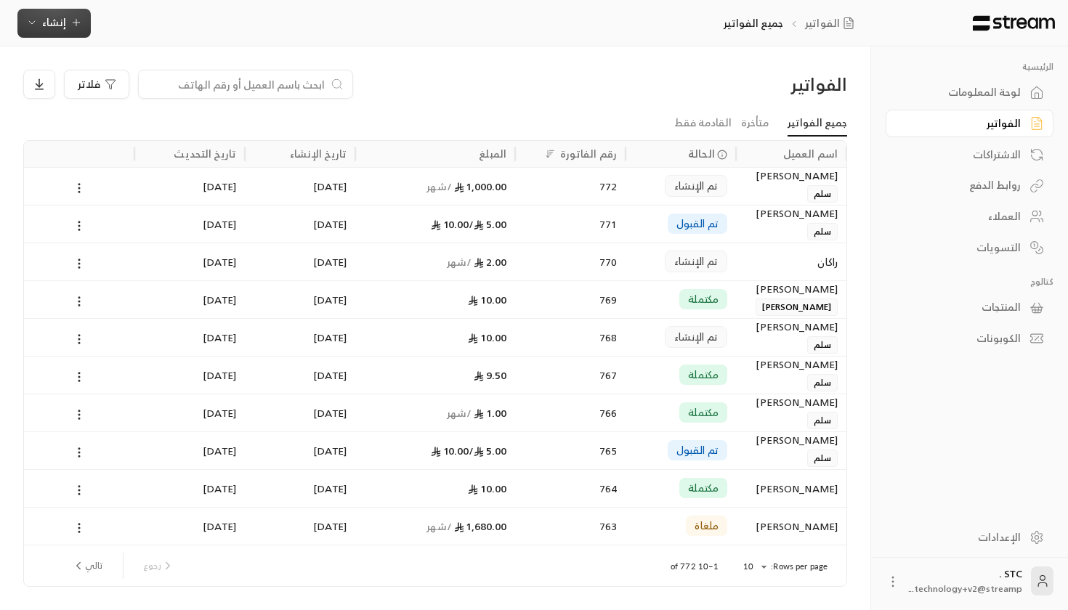
click at [40, 20] on span "إنشاء" at bounding box center [54, 22] width 56 height 18
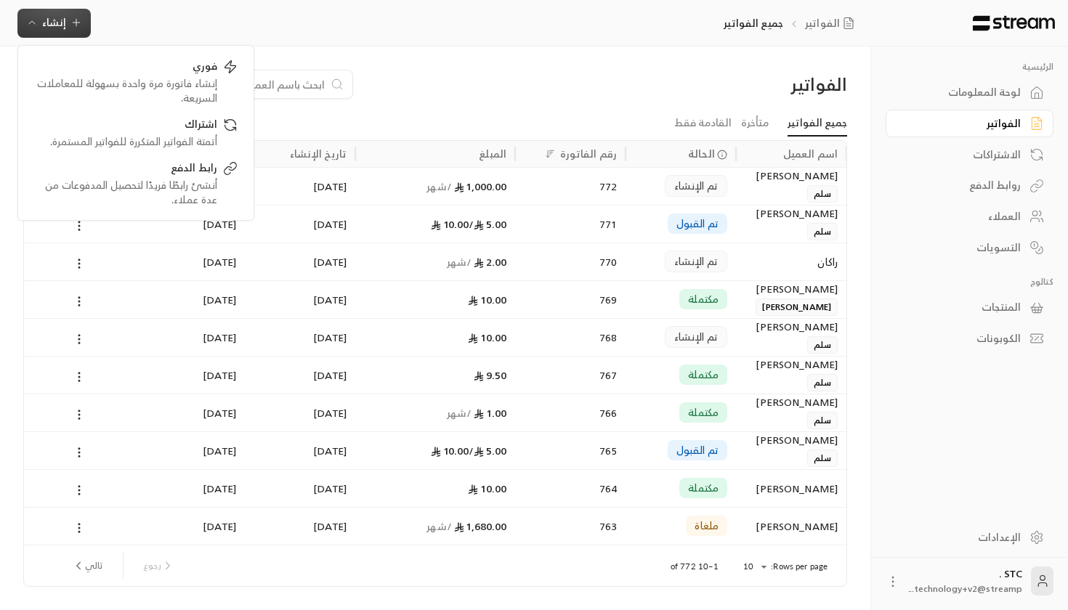
click at [575, 77] on div "فلاتر" at bounding box center [330, 84] width 615 height 29
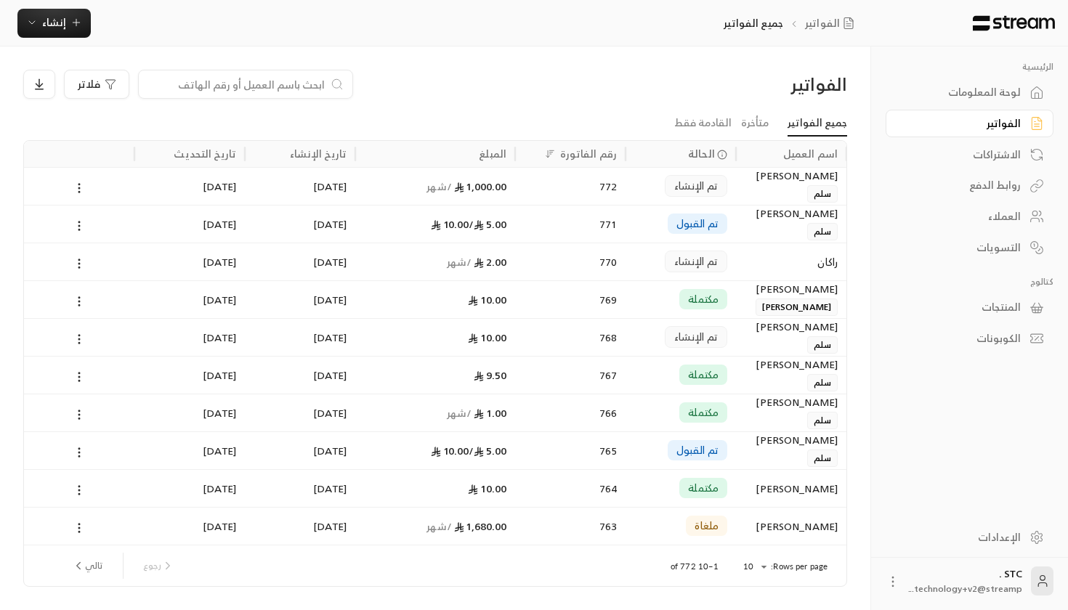
click at [1014, 148] on div "الاشتراكات" at bounding box center [962, 155] width 117 height 15
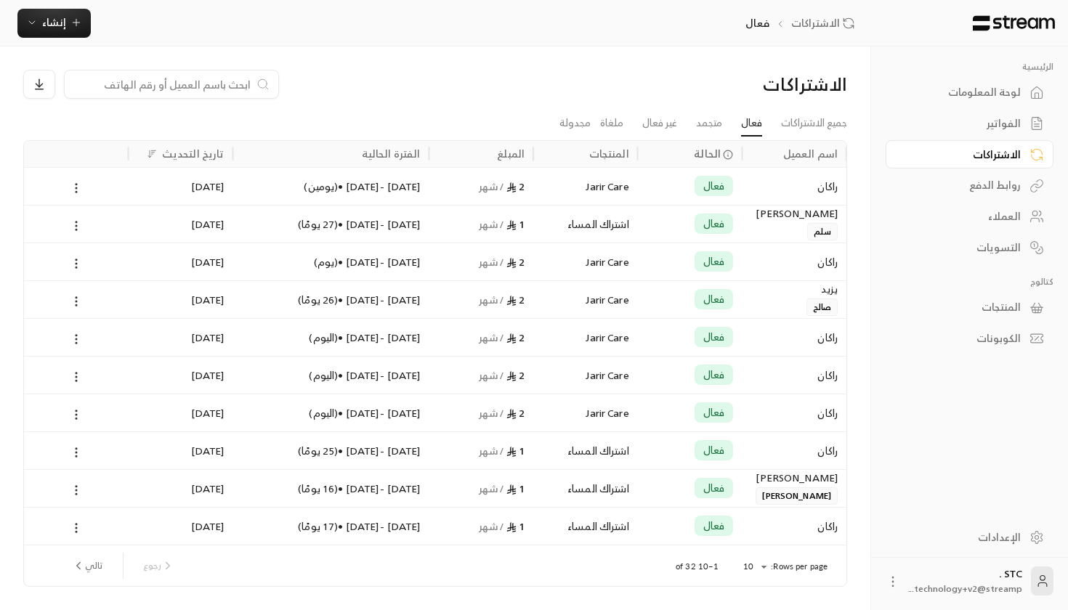
click at [639, 194] on div "فعال" at bounding box center [690, 186] width 105 height 38
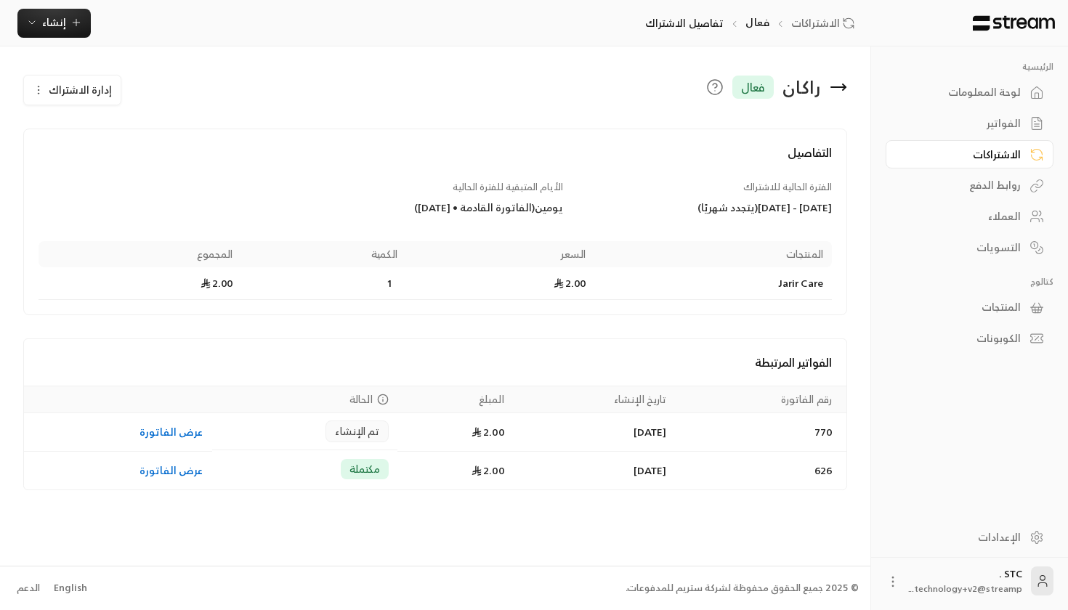
click at [73, 76] on button "إدارة الاشتراك" at bounding box center [72, 90] width 97 height 29
click at [474, 267] on td "2.00" at bounding box center [500, 283] width 189 height 33
click at [41, 33] on button "إنشاء" at bounding box center [53, 23] width 73 height 29
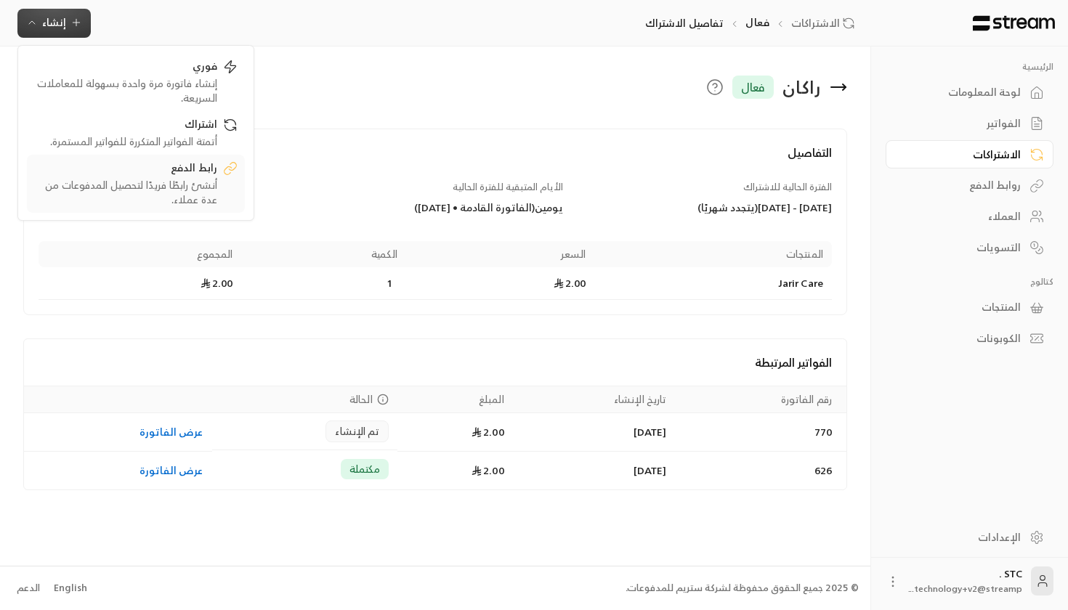
click at [137, 194] on div "أنشئ رابطًا فريدًا لتحصيل المدفوعات من عدة عملاء." at bounding box center [125, 192] width 183 height 29
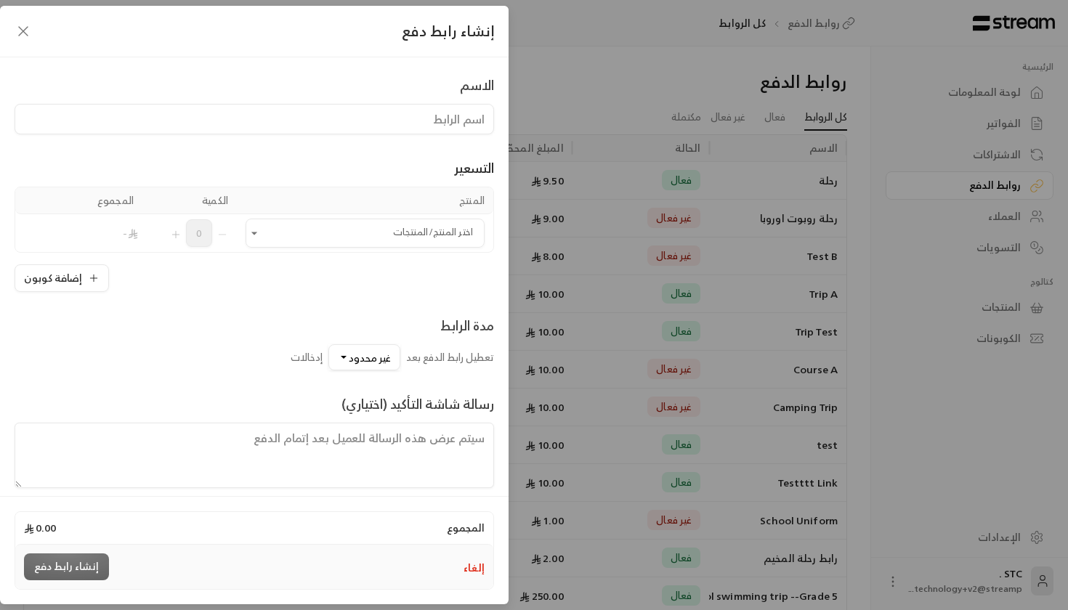
click at [379, 105] on input at bounding box center [255, 119] width 480 height 31
click at [321, 163] on div "التسعير" at bounding box center [255, 168] width 480 height 20
click at [398, 151] on div "التسعير المنتج الكمية المجموع اختر المنتج/المنتجات اختر المنتج/المنتجات 0 - إضا…" at bounding box center [255, 213] width 480 height 158
click at [400, 112] on input "رحلة" at bounding box center [255, 119] width 480 height 31
type input "رحلة حديقة الحيوانات"
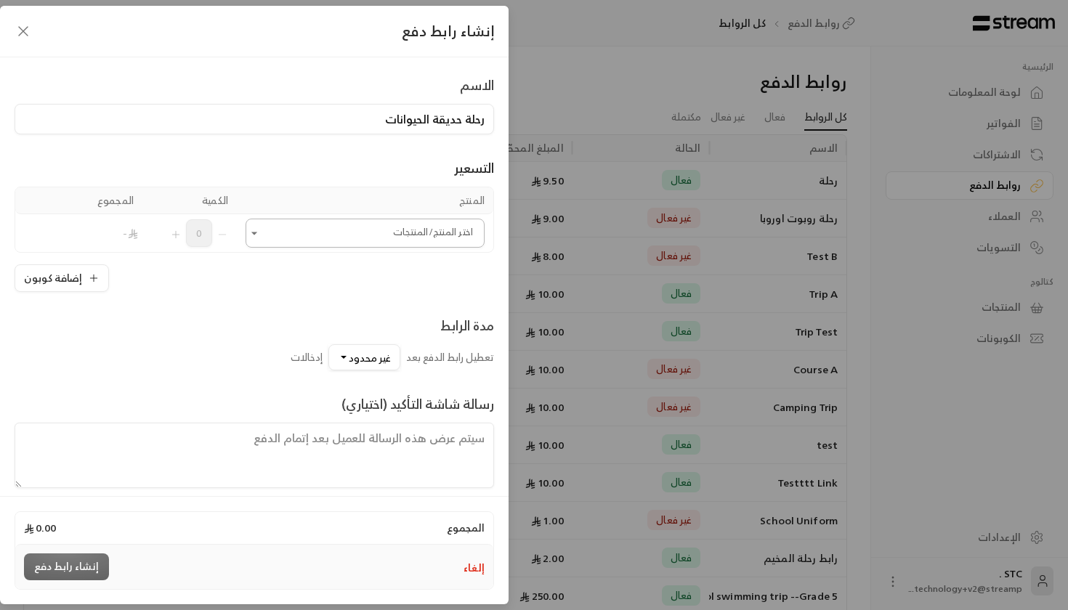
click at [421, 232] on input "اختر المنتج/المنتجات" at bounding box center [365, 233] width 239 height 25
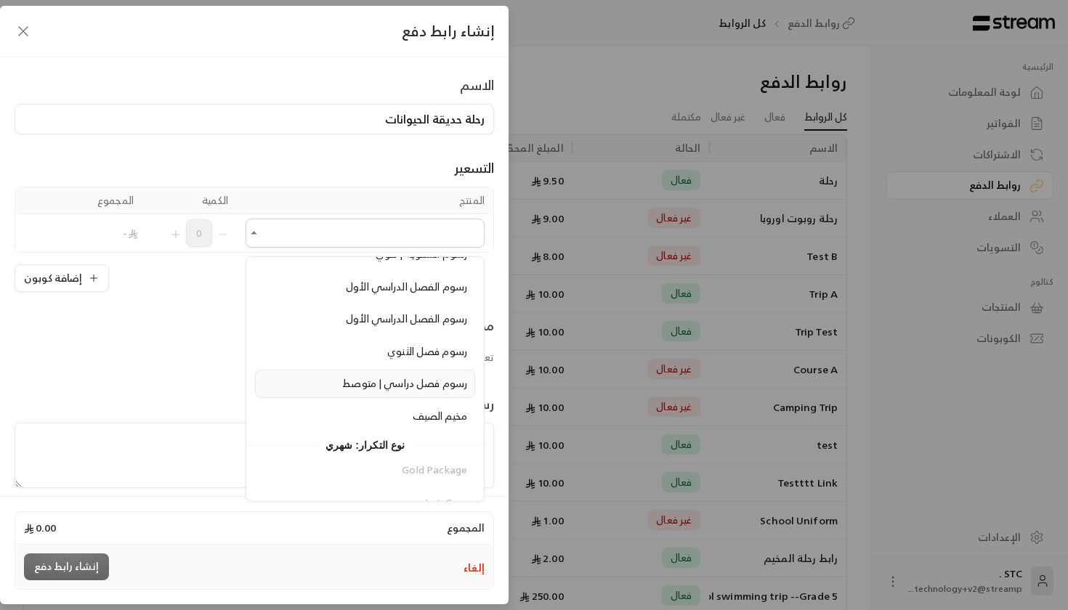
scroll to position [390, 0]
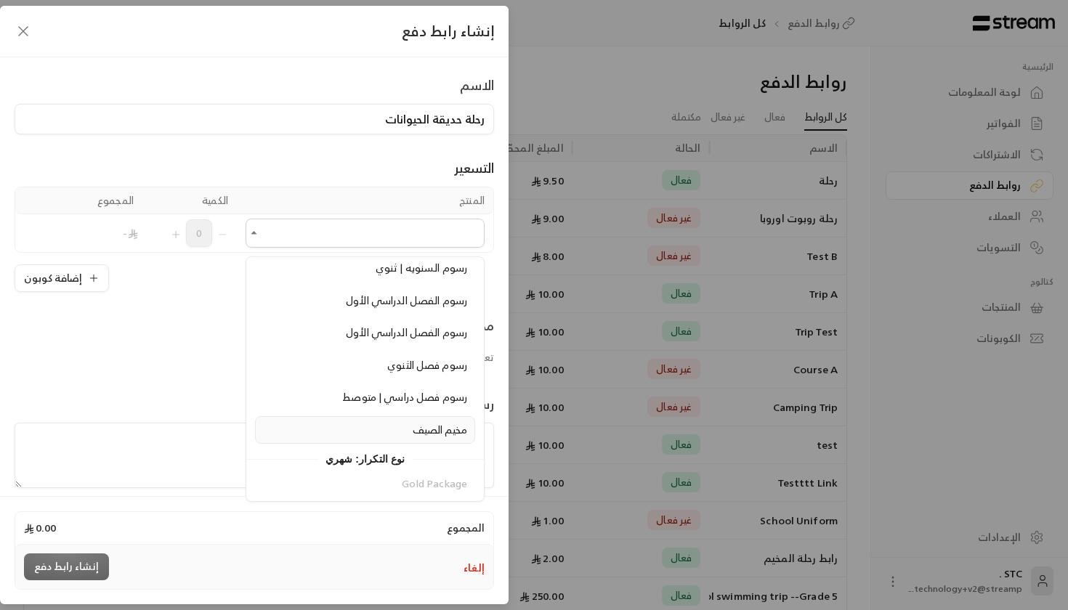
click at [430, 416] on li "مخيم الصيف" at bounding box center [365, 430] width 220 height 28
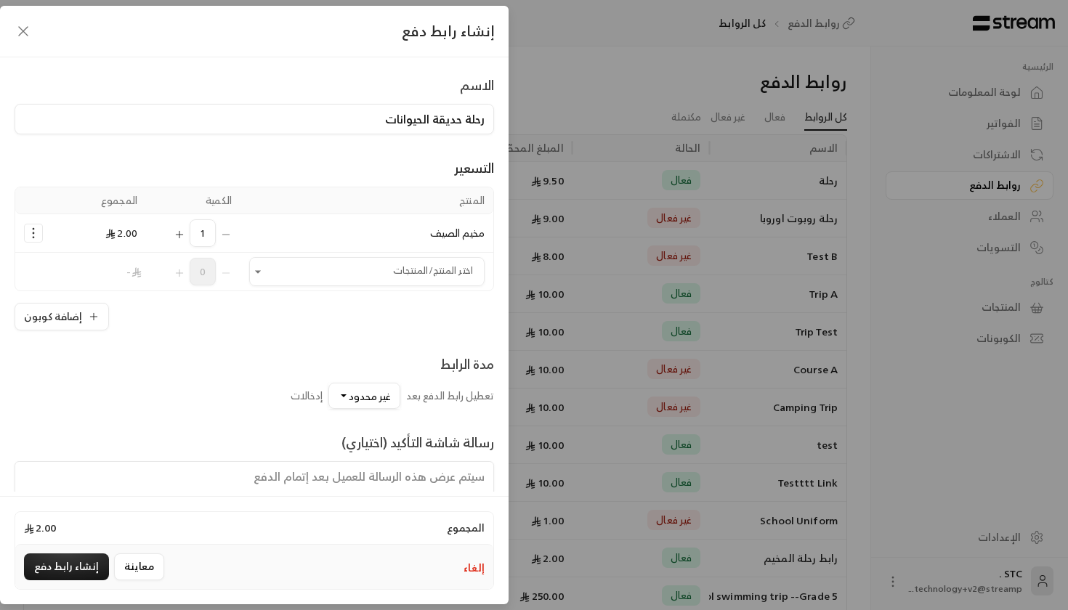
click at [318, 395] on span "إدخالات" at bounding box center [307, 396] width 32 height 18
click at [328, 395] on button "غير محدود" at bounding box center [364, 396] width 72 height 26
click at [363, 178] on div "10" at bounding box center [296, 174] width 174 height 15
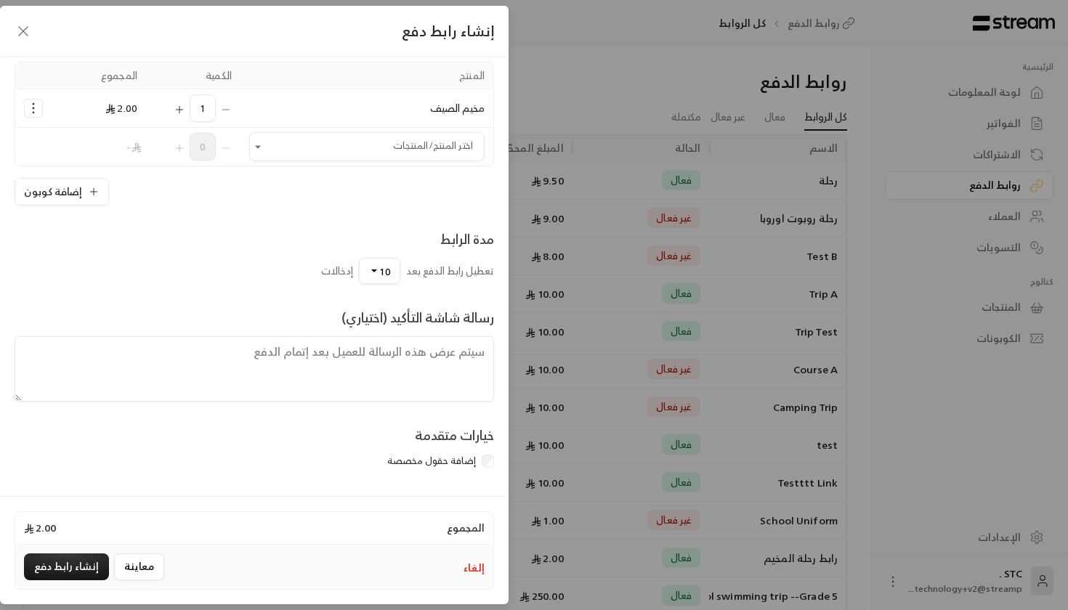
scroll to position [128, 0]
click at [386, 272] on span "10" at bounding box center [385, 271] width 12 height 18
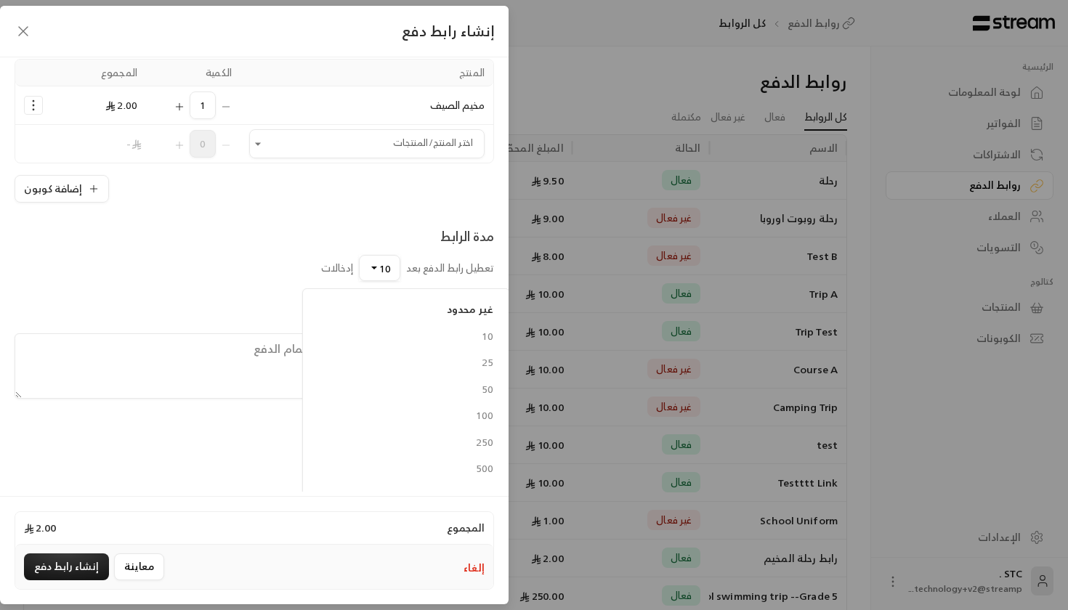
click at [264, 262] on div "مدة الرابط تعطيل رابط الدفع بعد 10 غير محدود 10 25 50 100 250 500 1000 مخصص إدخ…" at bounding box center [254, 253] width 494 height 55
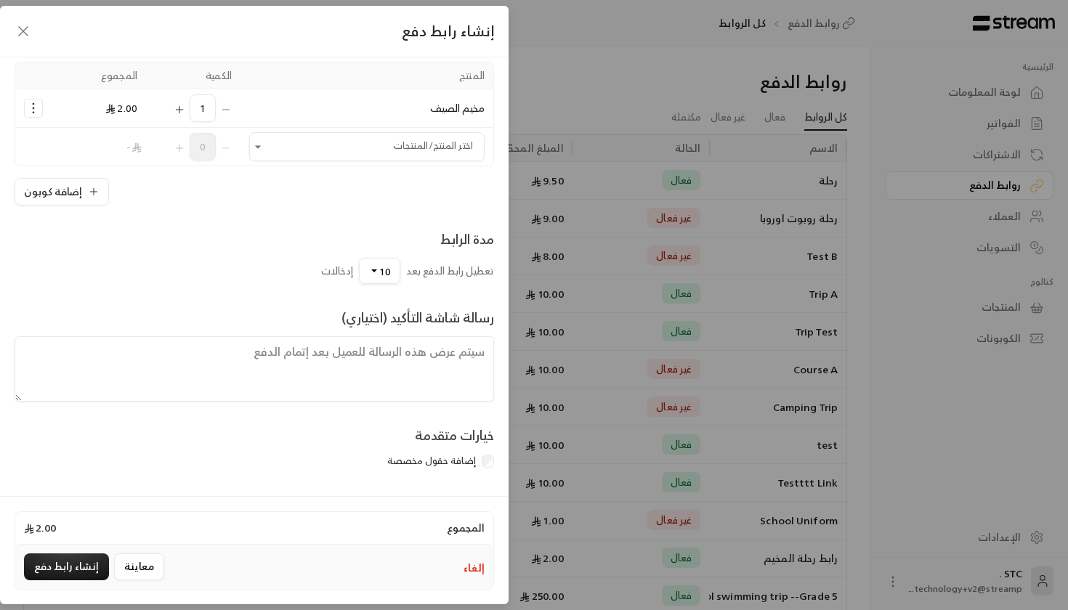
click at [326, 380] on textarea at bounding box center [255, 368] width 480 height 65
type textarea "ا"
type textarea "ت"
type textarea "تجربة رسالة"
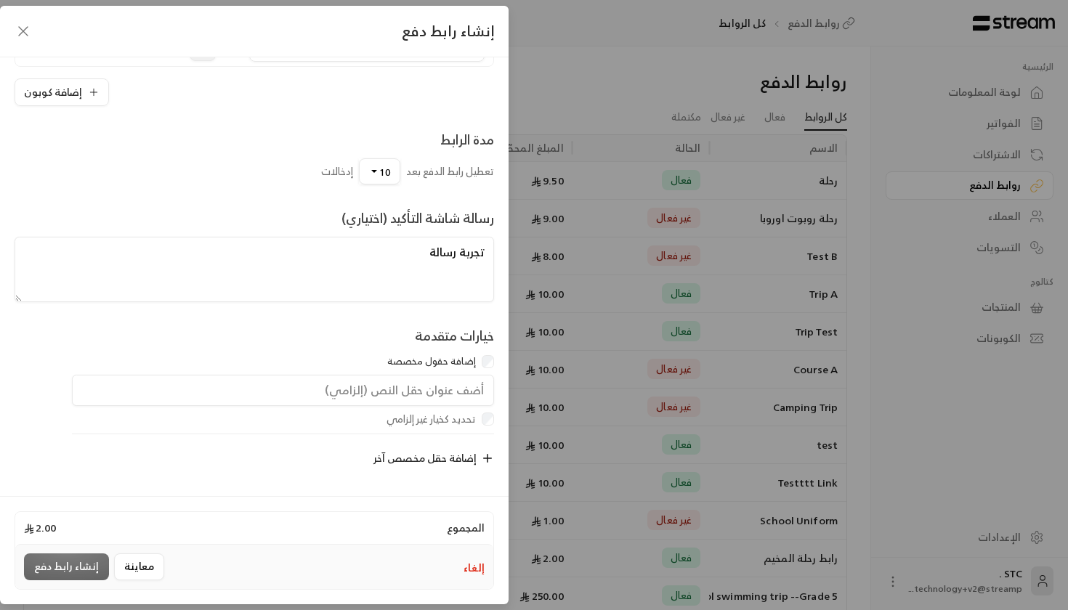
scroll to position [230, 0]
click at [373, 399] on input "text" at bounding box center [283, 391] width 422 height 32
type input "رقم الهوية"
click at [324, 409] on div "رقم الهوية" at bounding box center [263, 394] width 477 height 38
click at [490, 461] on icon "button" at bounding box center [487, 458] width 13 height 13
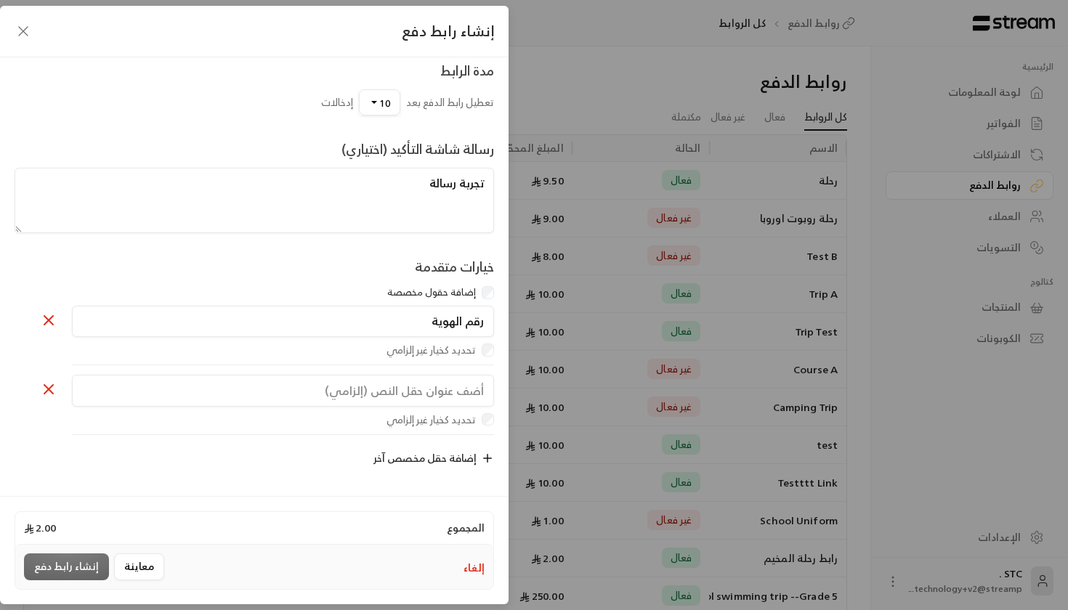
click at [45, 388] on icon at bounding box center [48, 389] width 17 height 17
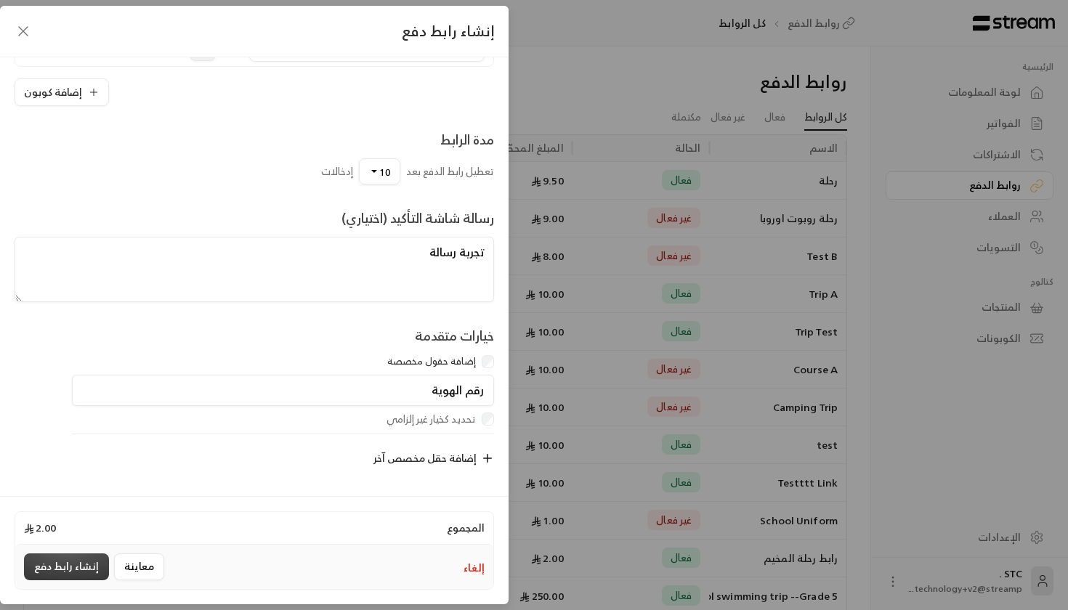
click at [89, 570] on button "إنشاء رابط دفع" at bounding box center [66, 567] width 85 height 27
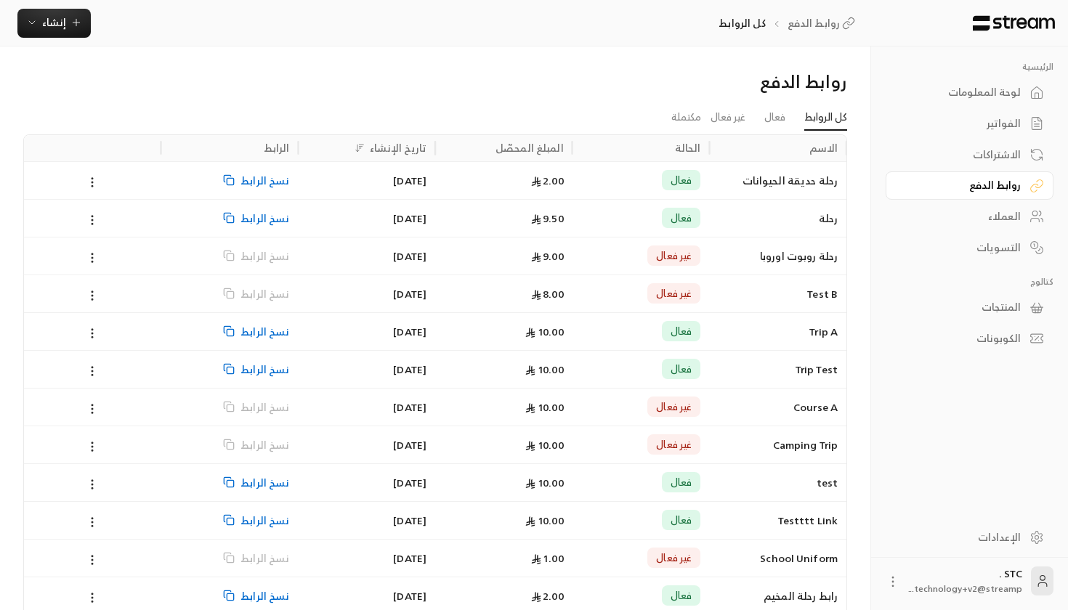
click at [498, 186] on div "2.00" at bounding box center [504, 180] width 120 height 37
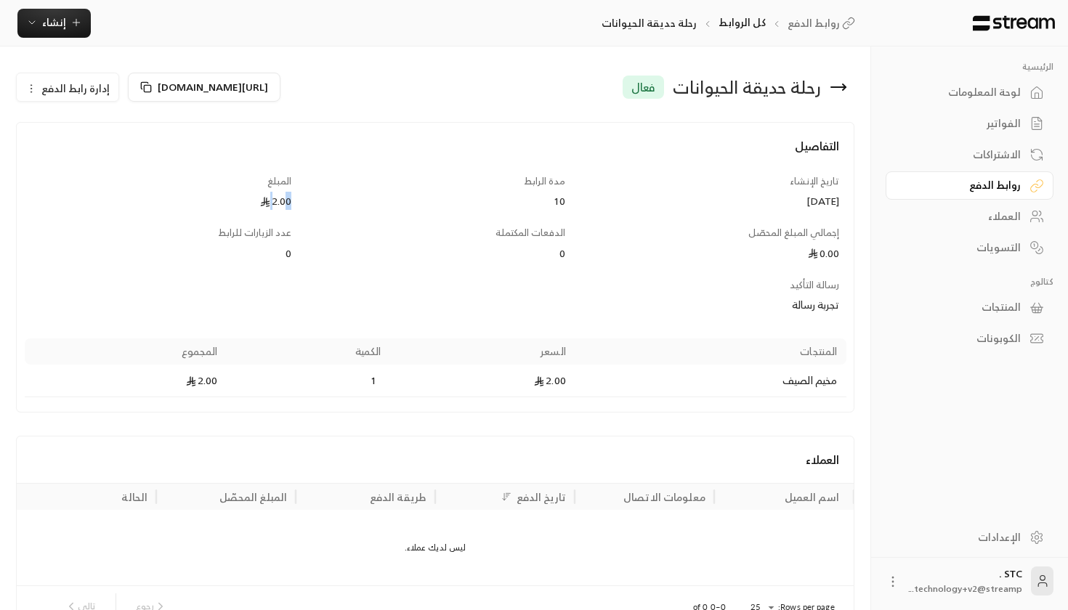
drag, startPoint x: 261, startPoint y: 201, endPoint x: 285, endPoint y: 201, distance: 24.0
click at [285, 201] on div "2.00" at bounding box center [161, 201] width 260 height 15
click at [833, 190] on div "تاريخ الإنشاء 10/09/2025" at bounding box center [710, 191] width 274 height 35
drag, startPoint x: 523, startPoint y: 205, endPoint x: 578, endPoint y: 205, distance: 54.5
click at [578, 205] on div "التفاصيل تاريخ الإنشاء 10/09/2025 مدة الرابط 10 المبلغ 2.00 إجمالي المبلغ المحص…" at bounding box center [436, 267] width 822 height 260
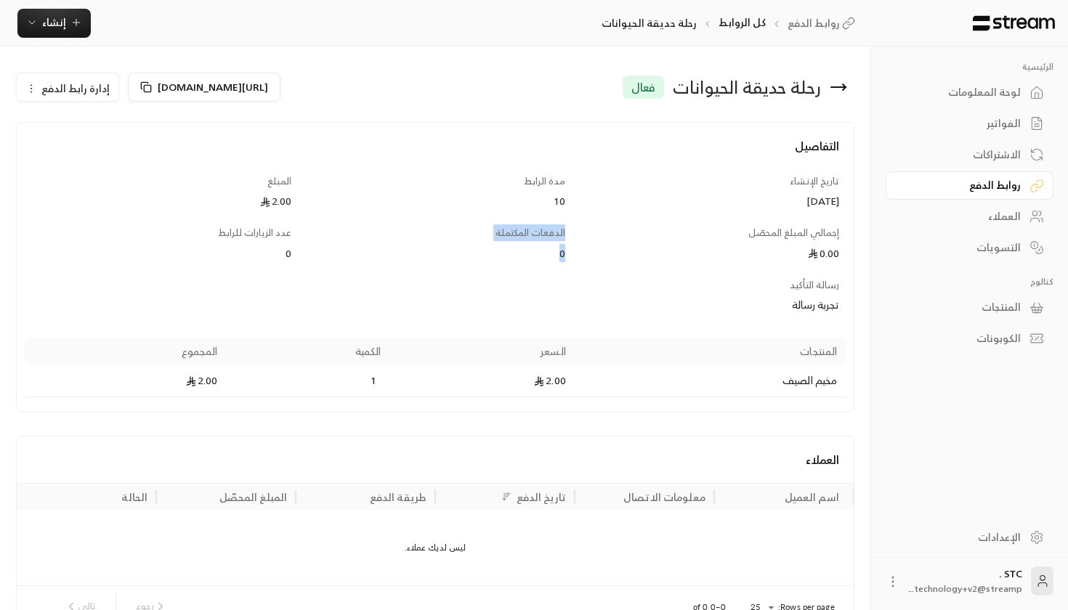
drag, startPoint x: 582, startPoint y: 246, endPoint x: 489, endPoint y: 247, distance: 93.0
click at [489, 246] on div "التفاصيل تاريخ الإنشاء 10/09/2025 مدة الرابط 10 المبلغ 2.00 إجمالي المبلغ المحص…" at bounding box center [436, 267] width 822 height 260
drag, startPoint x: 287, startPoint y: 241, endPoint x: 185, endPoint y: 243, distance: 102.5
click at [185, 241] on div "عدد الزيارات للرابط 0" at bounding box center [162, 243] width 274 height 35
drag, startPoint x: 788, startPoint y: 226, endPoint x: 827, endPoint y: 258, distance: 50.6
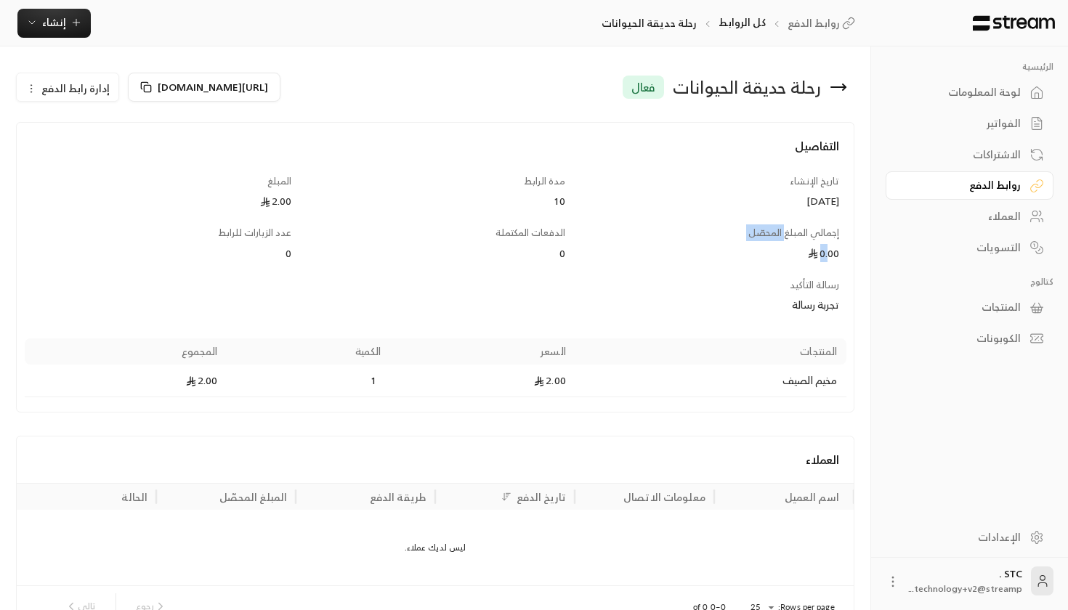
click at [827, 258] on div "إجمالي المبلغ المحصّل 0.00" at bounding box center [710, 243] width 274 height 35
click at [264, 220] on div "التفاصيل تاريخ الإنشاء 10/09/2025 مدة الرابط 10 المبلغ 2.00 إجمالي المبلغ المحص…" at bounding box center [436, 267] width 822 height 260
click at [145, 86] on rect at bounding box center [148, 89] width 7 height 7
click at [233, 87] on span "https://streampay.sa/s/XBTJE" at bounding box center [213, 87] width 110 height 18
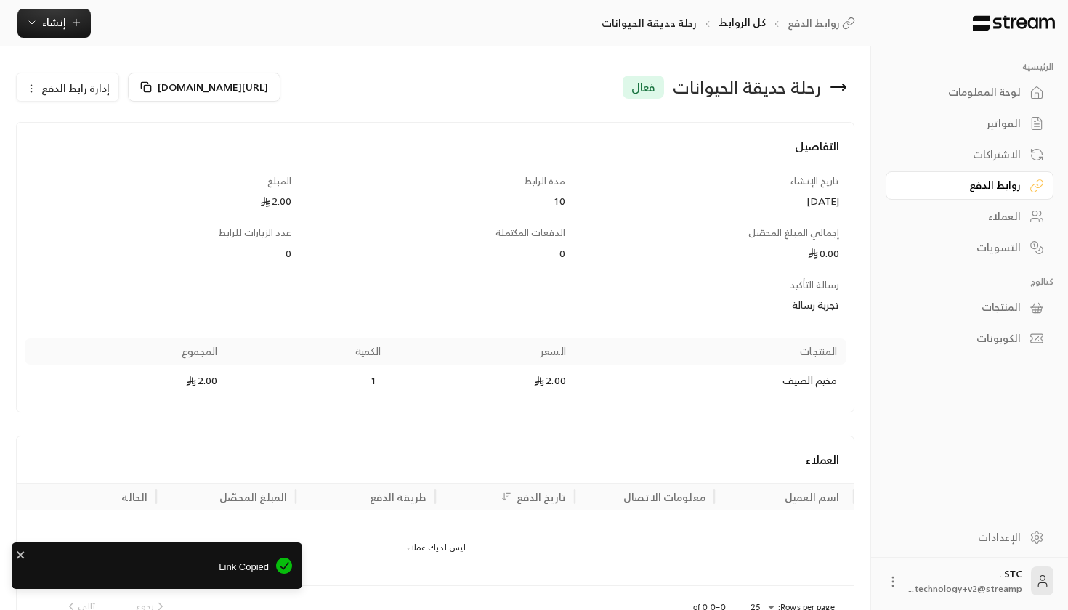
scroll to position [0, -1]
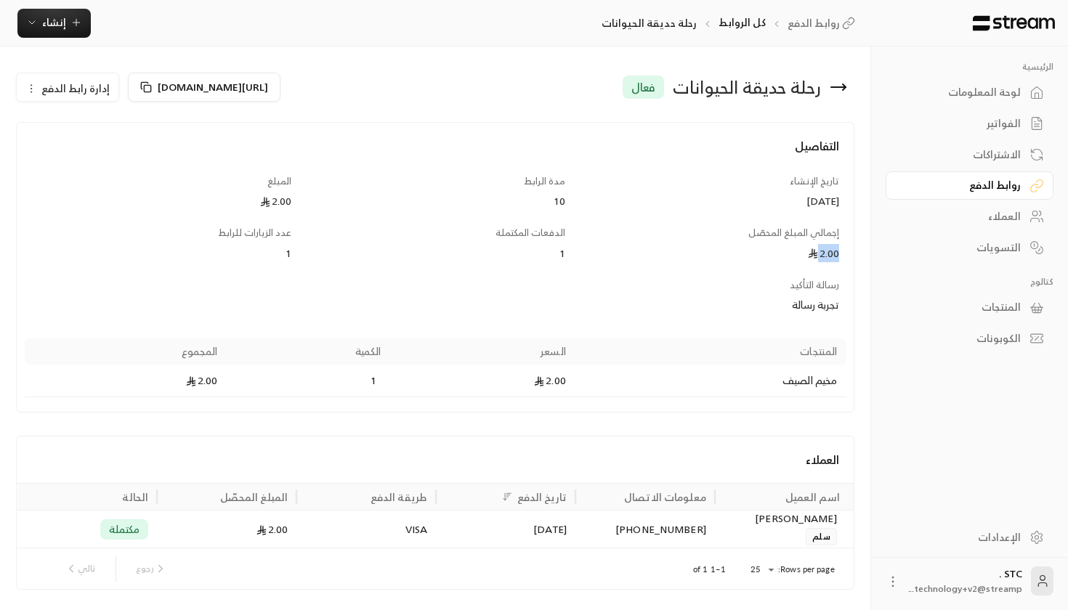
drag, startPoint x: 791, startPoint y: 246, endPoint x: 844, endPoint y: 254, distance: 54.4
click at [844, 254] on div "إجمالي المبلغ المحصّل 2.00" at bounding box center [710, 243] width 274 height 35
drag, startPoint x: 588, startPoint y: 245, endPoint x: 500, endPoint y: 249, distance: 88.0
click at [500, 249] on div "التفاصيل تاريخ الإنشاء 10/09/2025 مدة الرابط 10 المبلغ 2.00 إجمالي المبلغ المحص…" at bounding box center [436, 267] width 822 height 260
drag, startPoint x: 288, startPoint y: 239, endPoint x: 387, endPoint y: 288, distance: 109.8
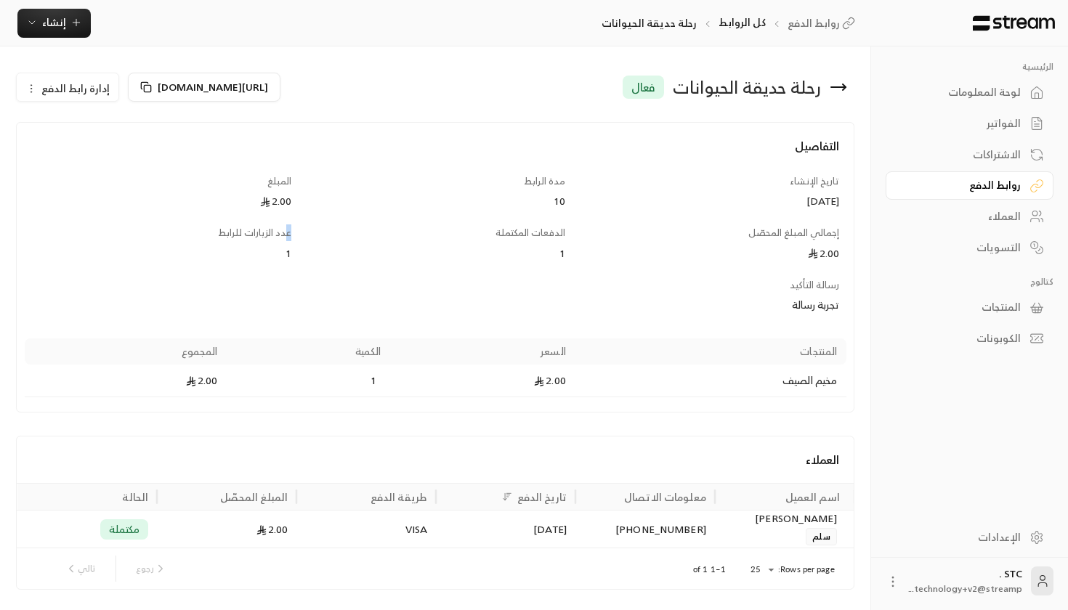
click at [357, 268] on div "التفاصيل تاريخ الإنشاء 10/09/2025 مدة الرابط 10 المبلغ 2.00 إجمالي المبلغ المحص…" at bounding box center [436, 267] width 822 height 260
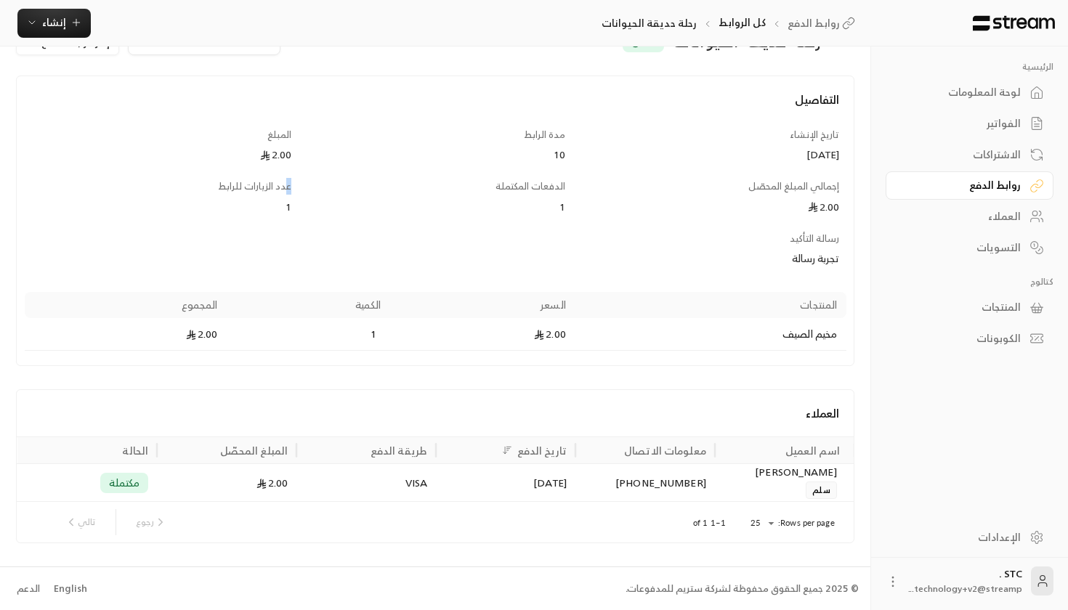
scroll to position [46, 0]
click at [992, 223] on div "العملاء" at bounding box center [962, 216] width 117 height 15
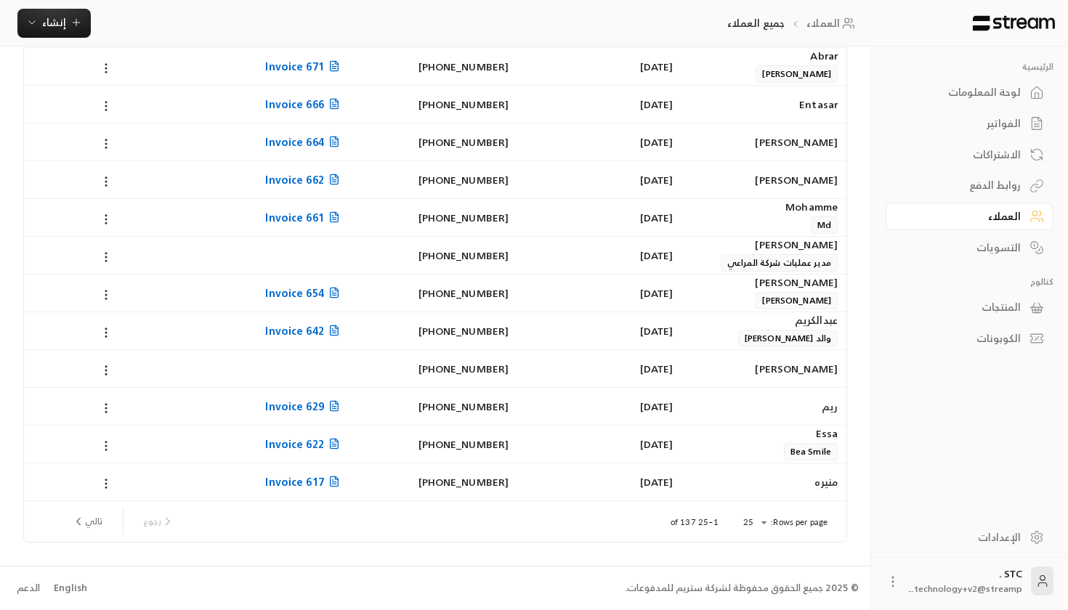
scroll to position [592, 0]
click at [1001, 246] on div "التسويات" at bounding box center [962, 248] width 117 height 15
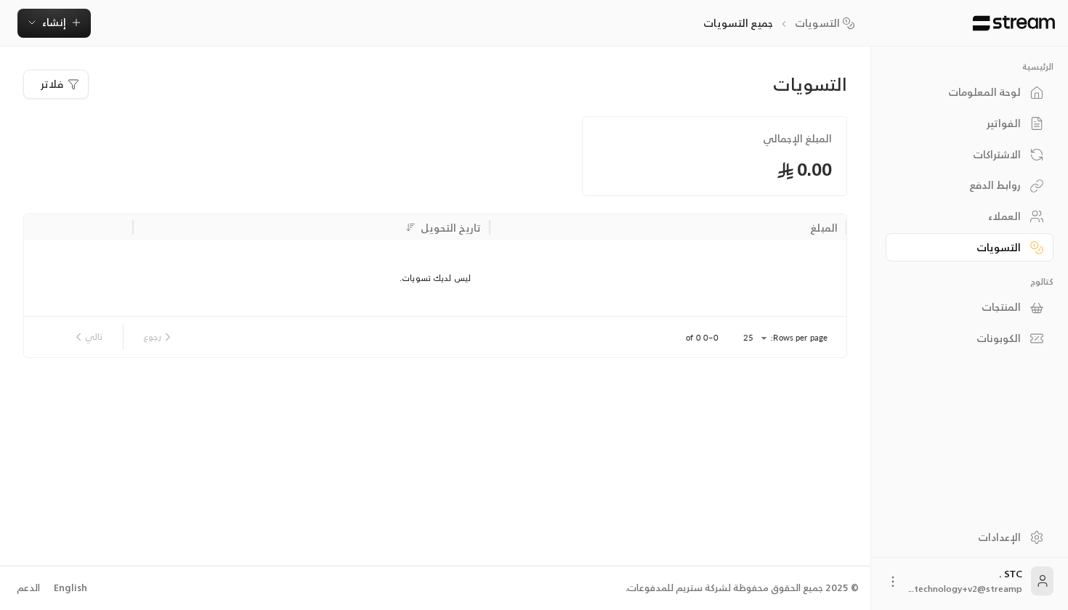
click at [1005, 315] on div "المنتجات" at bounding box center [962, 307] width 117 height 15
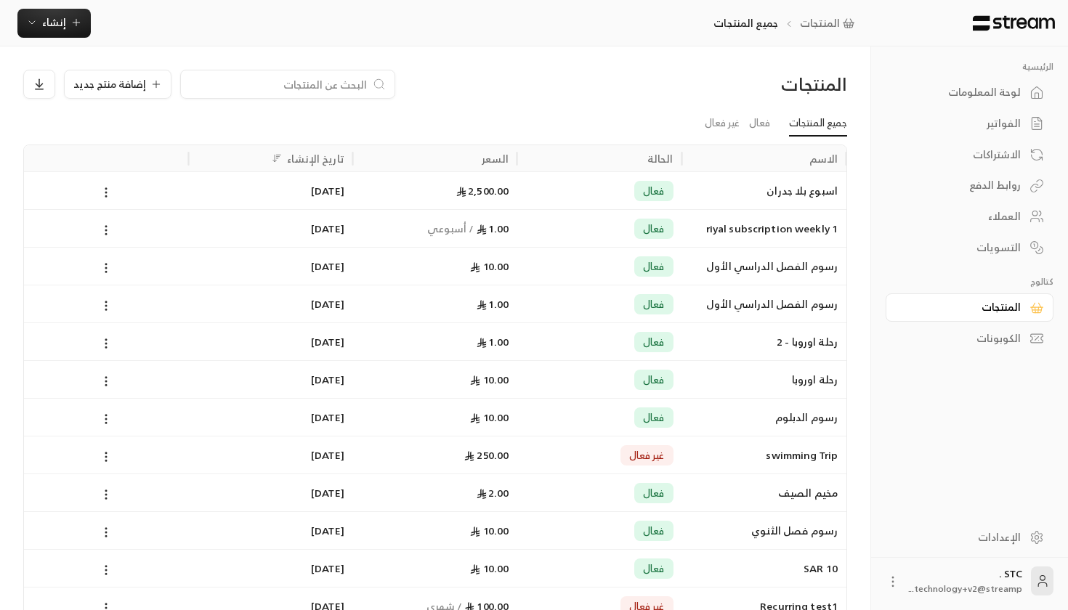
click at [961, 325] on link "الكوبونات" at bounding box center [970, 339] width 168 height 28
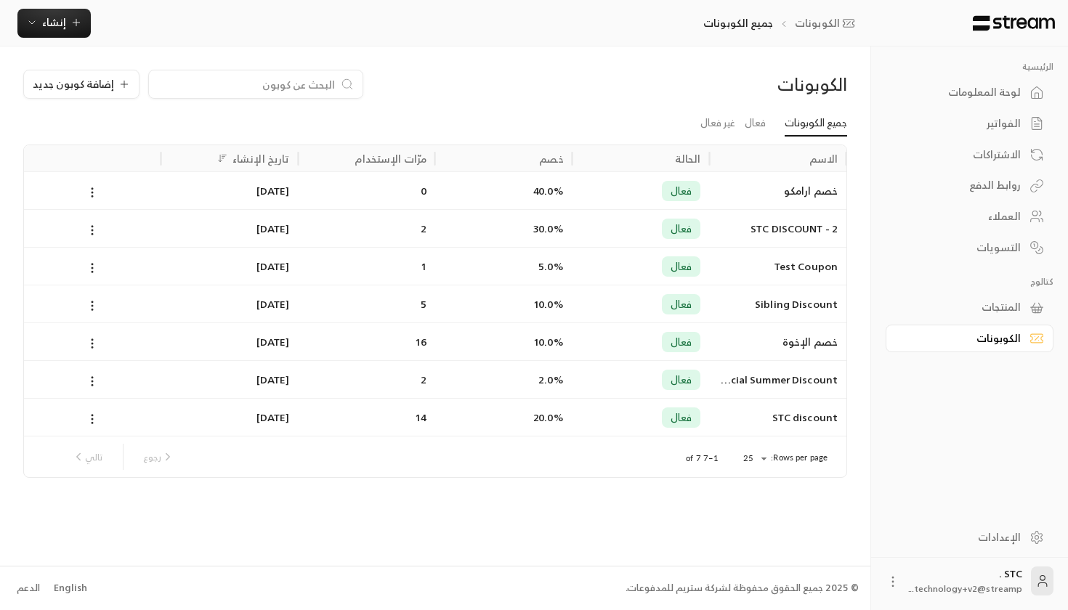
click at [976, 99] on div "لوحة المعلومات" at bounding box center [962, 92] width 117 height 15
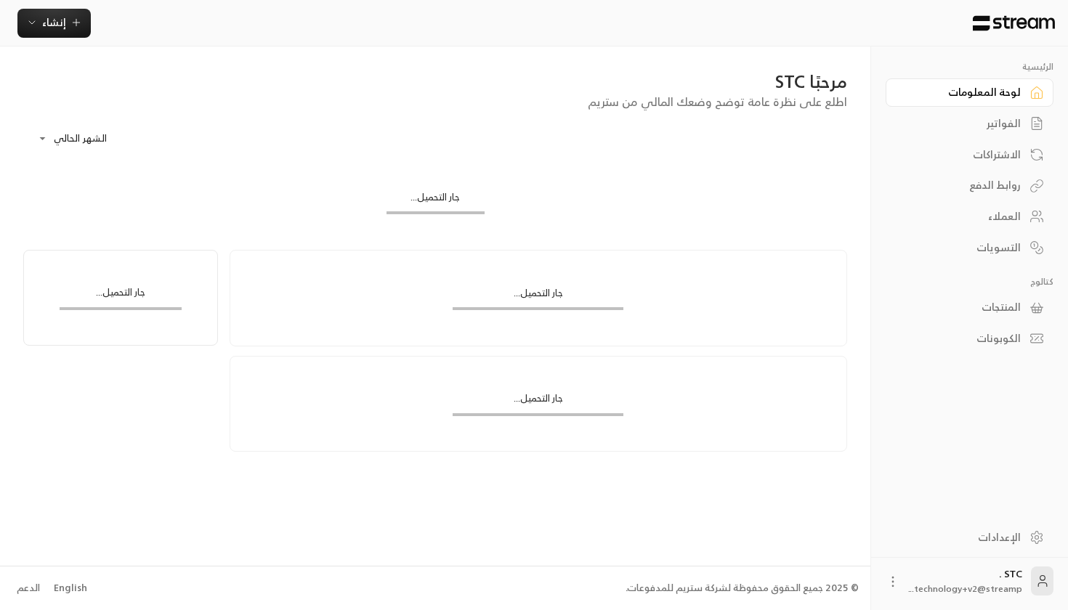
scroll to position [0, -1]
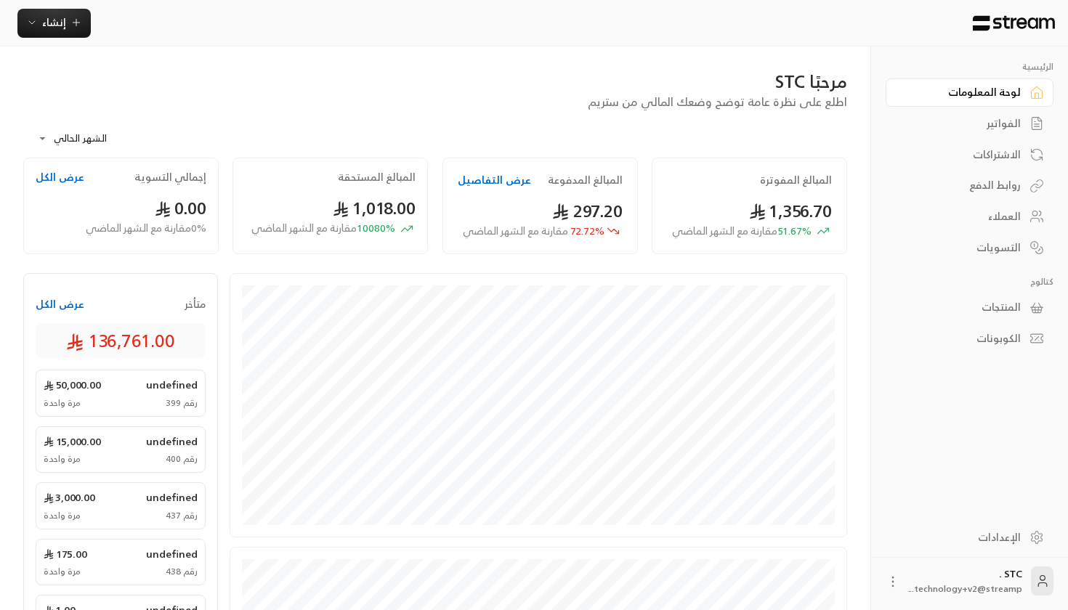
click at [966, 243] on div "التسويات" at bounding box center [962, 248] width 117 height 15
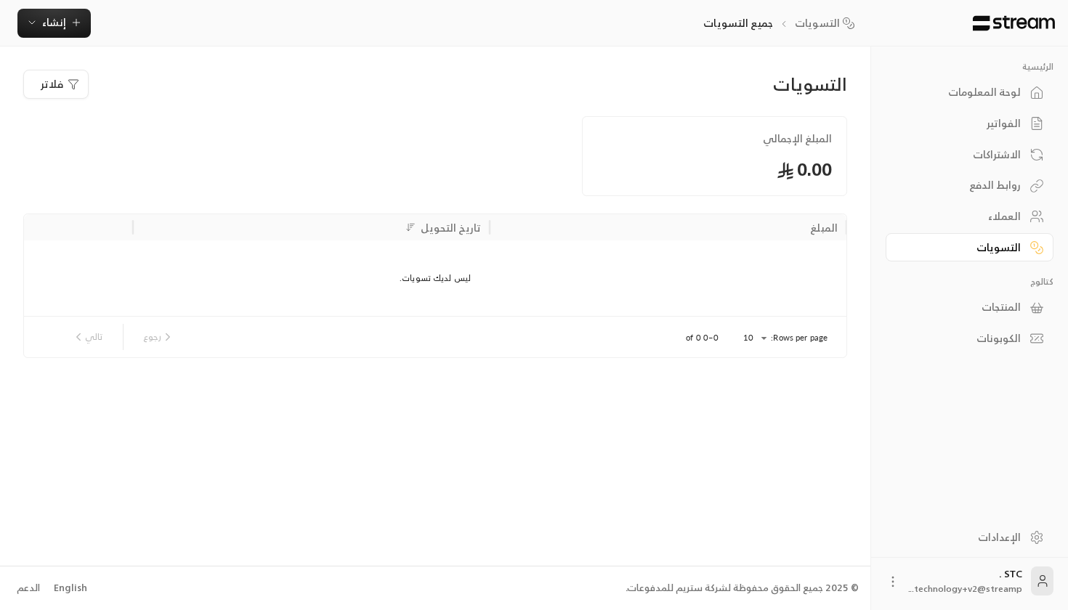
click at [954, 108] on div "الفواتير" at bounding box center [970, 122] width 168 height 31
click at [955, 99] on div "لوحة المعلومات" at bounding box center [962, 92] width 117 height 15
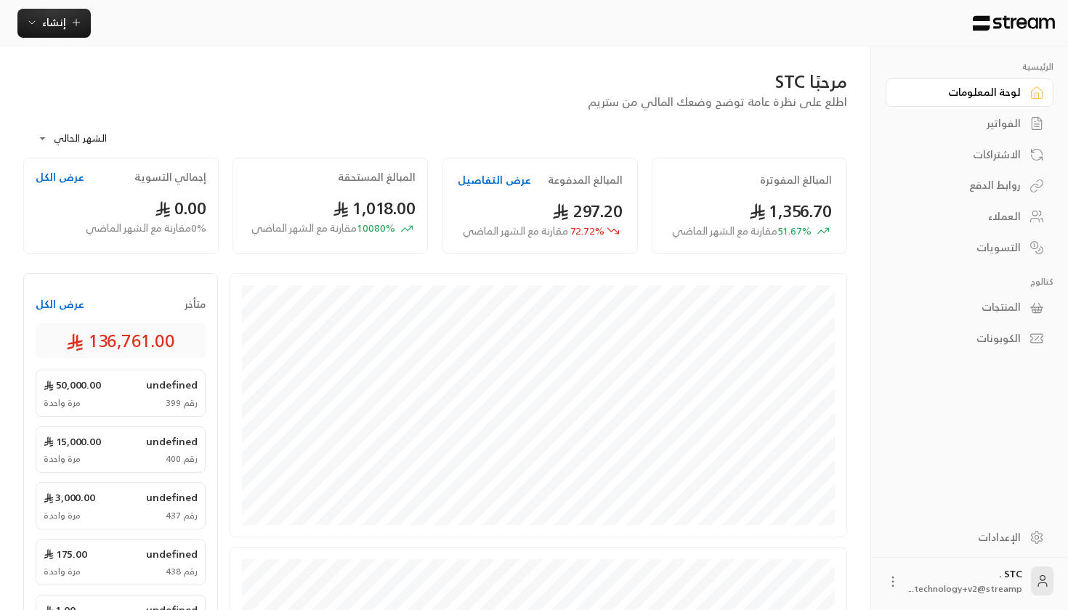
click at [1014, 326] on link "الكوبونات" at bounding box center [970, 339] width 168 height 28
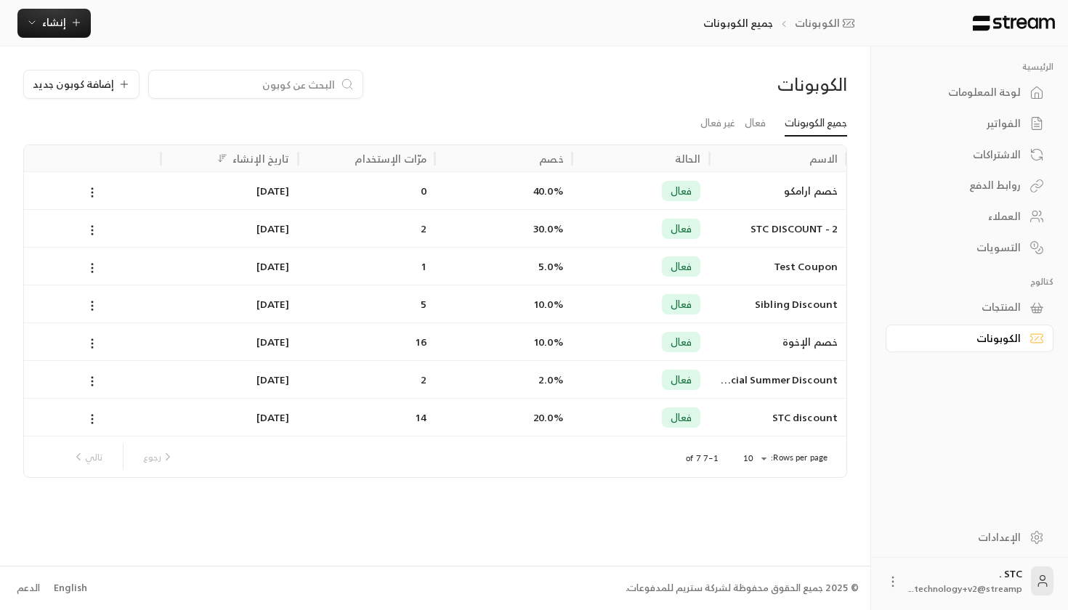
click at [725, 350] on div "خصم الإخوة" at bounding box center [777, 342] width 137 height 38
drag, startPoint x: 397, startPoint y: 339, endPoint x: 444, endPoint y: 339, distance: 47.2
click at [444, 340] on div "خصم الإخوة فعال 10.0% 16 21/05/2025" at bounding box center [435, 342] width 823 height 38
click at [444, 339] on div "10.0%" at bounding box center [503, 342] width 137 height 38
click at [97, 346] on icon at bounding box center [92, 343] width 13 height 13
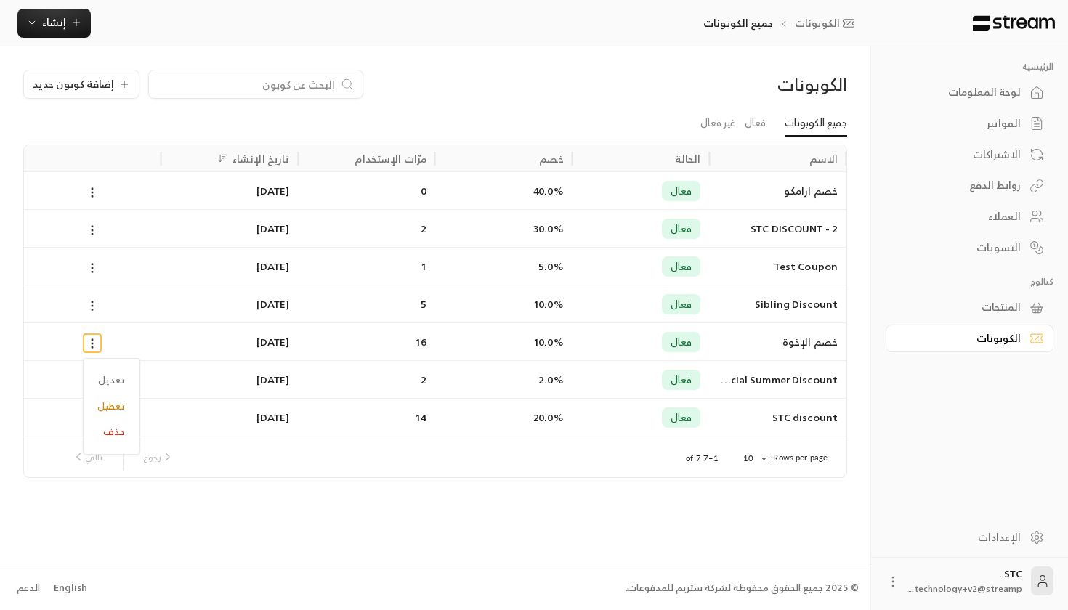
click at [328, 334] on div at bounding box center [534, 305] width 1068 height 610
click at [976, 160] on div "الاشتراكات" at bounding box center [962, 155] width 117 height 15
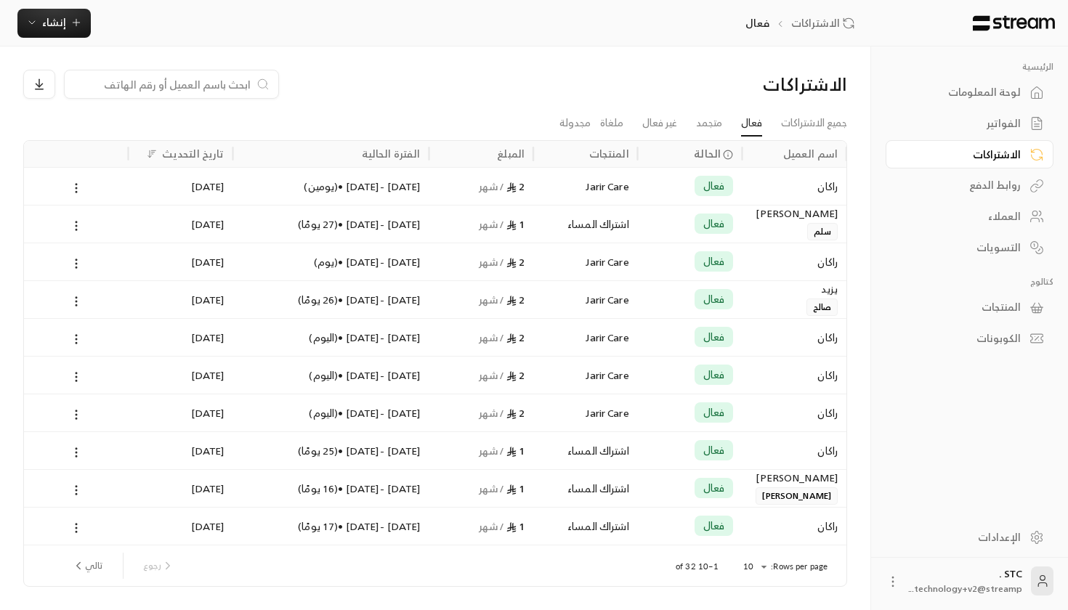
click at [570, 93] on div at bounding box center [330, 84] width 615 height 29
click at [990, 257] on link "التسويات" at bounding box center [970, 247] width 168 height 28
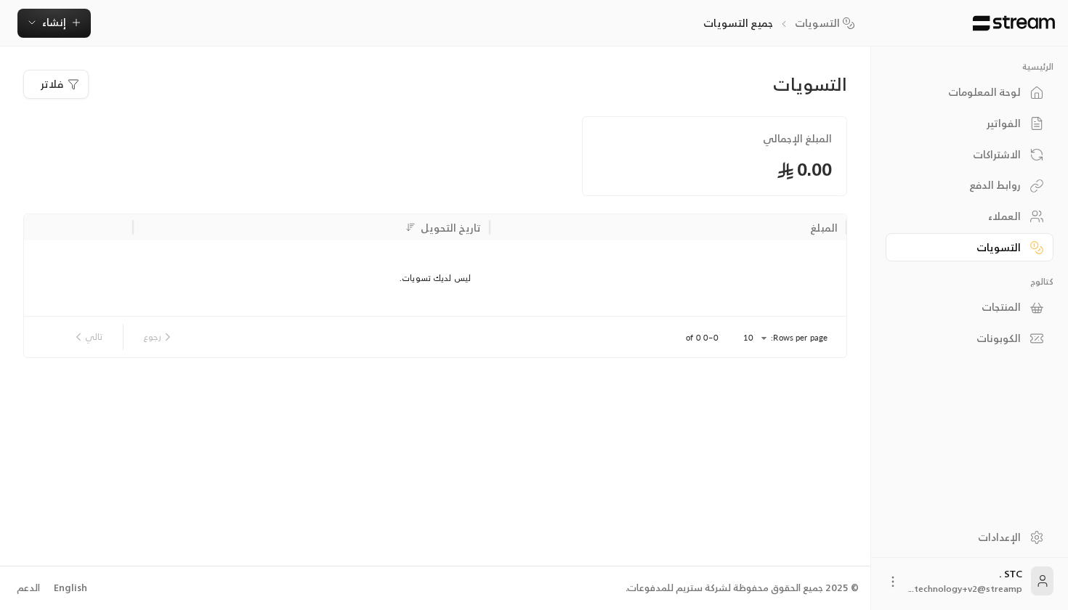
click at [987, 90] on div "لوحة المعلومات" at bounding box center [962, 92] width 117 height 15
